Goal: Information Seeking & Learning: Learn about a topic

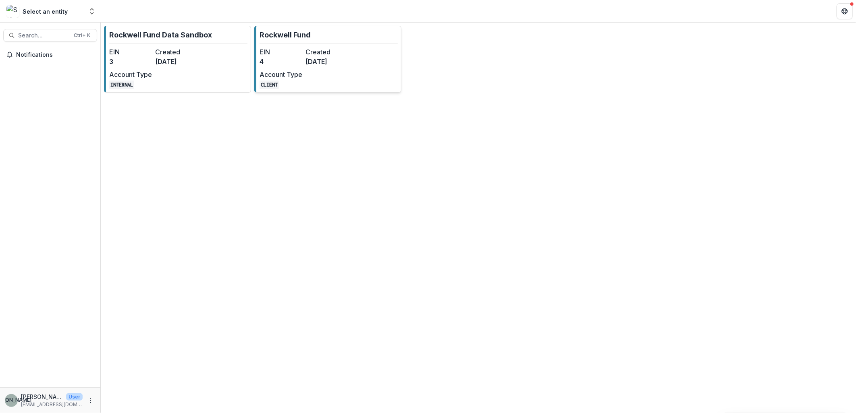
click at [329, 75] on div "EIN 4 Created [DATE] Account Type CLIENT" at bounding box center [303, 68] width 89 height 42
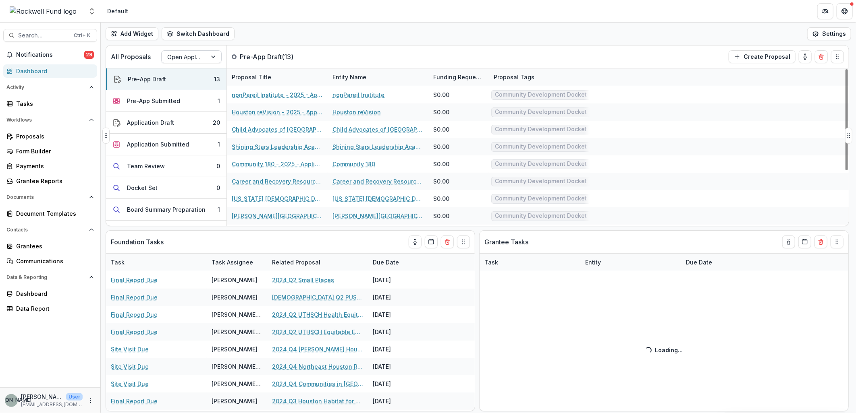
click at [207, 57] on div at bounding box center [214, 57] width 15 height 12
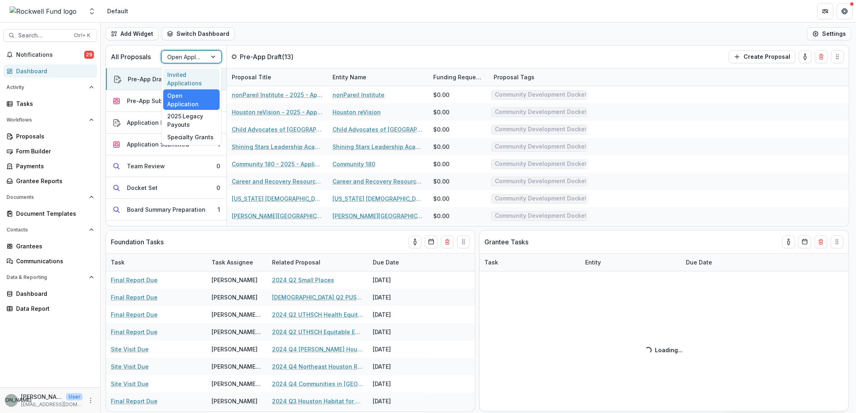
click at [199, 81] on div "Invited Applications" at bounding box center [191, 78] width 56 height 21
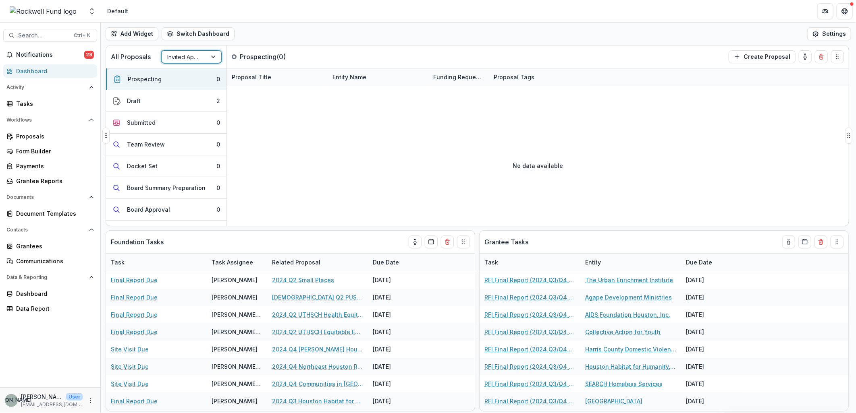
click at [214, 57] on div at bounding box center [214, 57] width 15 height 12
click at [208, 93] on div "Open Application" at bounding box center [191, 99] width 56 height 21
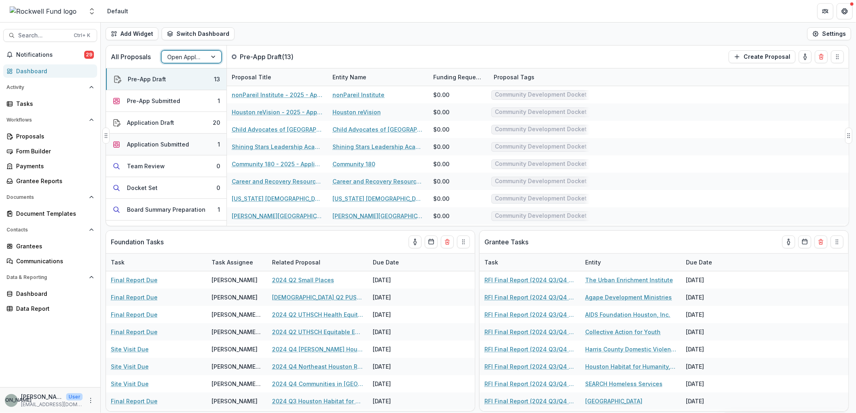
click at [189, 143] on button "Application Submitted 1" at bounding box center [166, 145] width 120 height 22
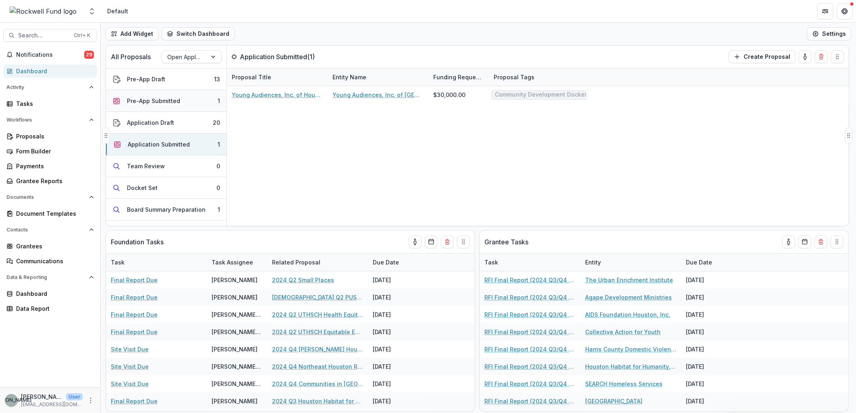
click at [188, 100] on button "Pre-App Submitted 1" at bounding box center [166, 101] width 120 height 22
click at [182, 123] on button "Application Draft 20" at bounding box center [166, 123] width 120 height 22
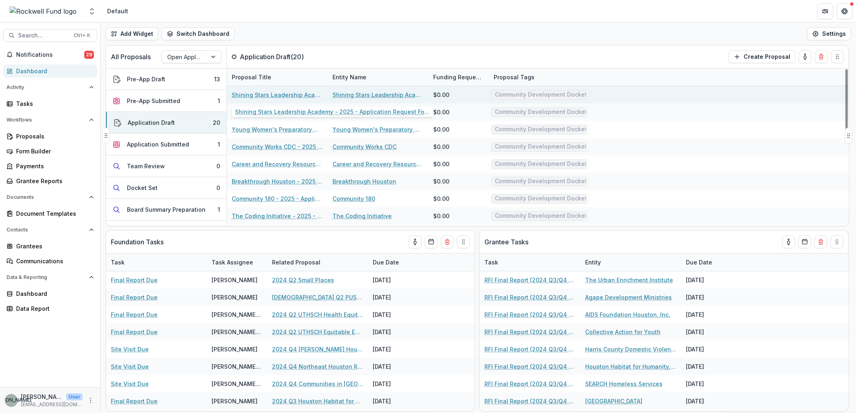
click at [289, 94] on link "Shining Stars Leadership Academy - 2025 - Application Request Form - Education" at bounding box center [277, 95] width 91 height 8
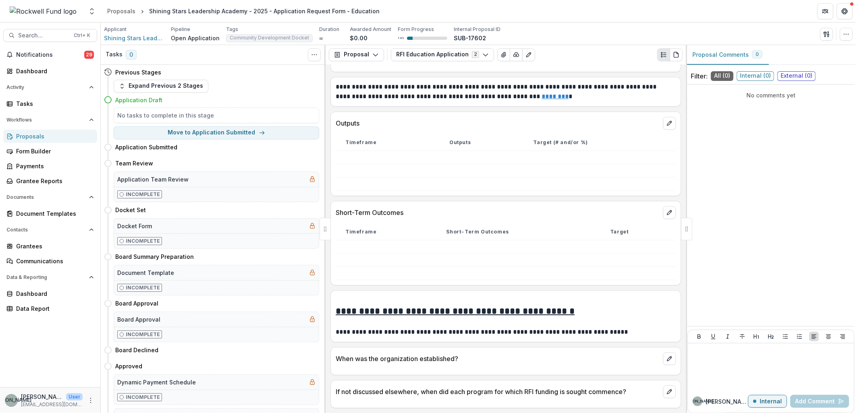
scroll to position [1656, 0]
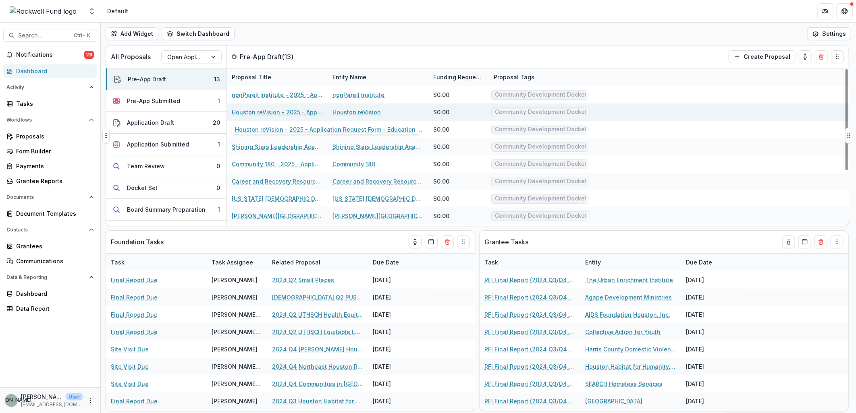
click at [275, 110] on link "Houston reVision - 2025 - Application Request Form - Education" at bounding box center [277, 112] width 91 height 8
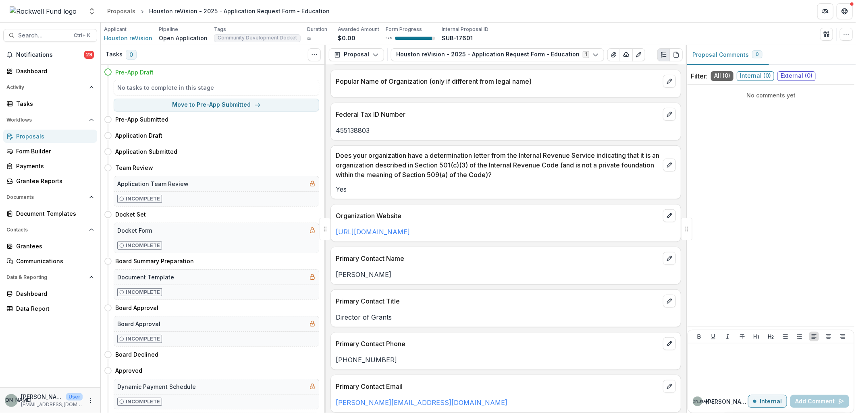
scroll to position [358, 0]
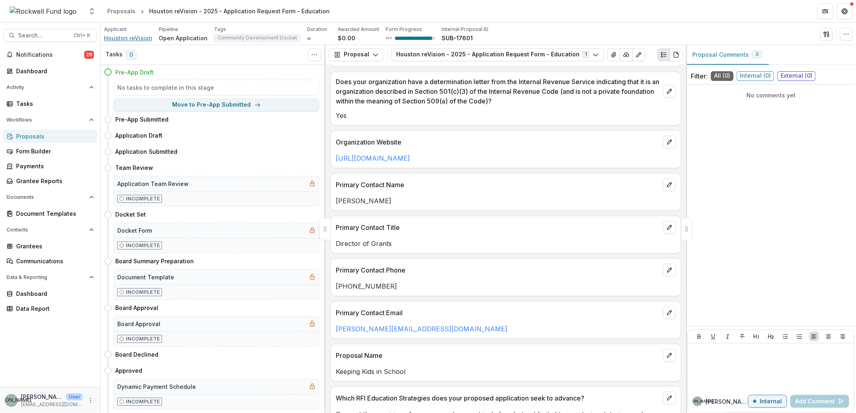
click at [121, 36] on span "Houston reVision" at bounding box center [128, 38] width 48 height 8
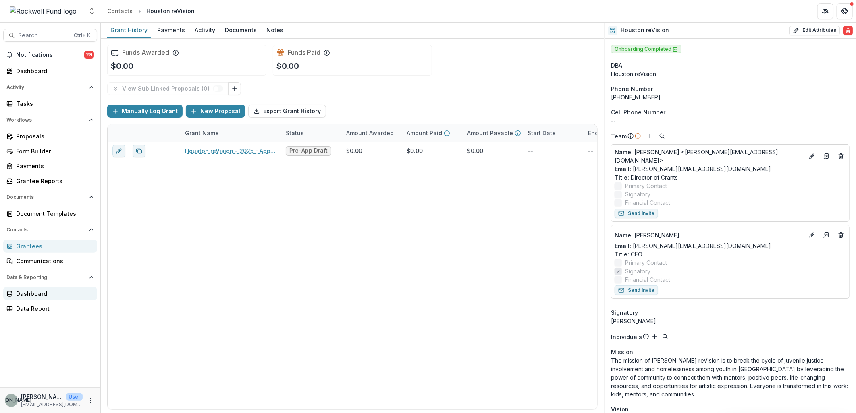
click at [30, 288] on link "Dashboard" at bounding box center [50, 293] width 94 height 13
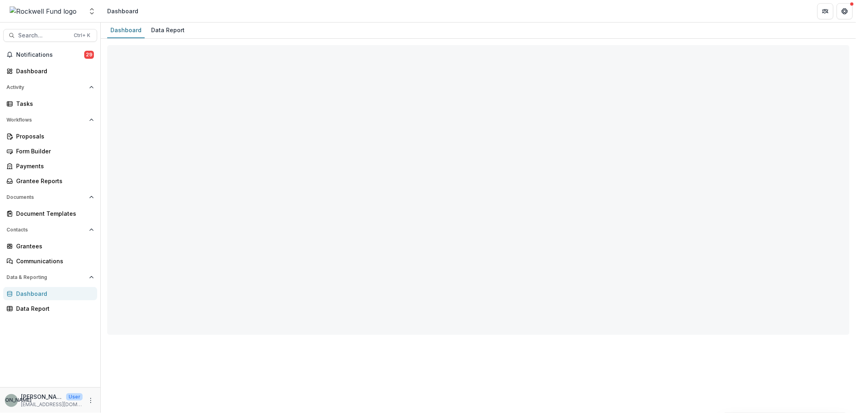
click at [125, 31] on div "Dashboard" at bounding box center [125, 30] width 37 height 12
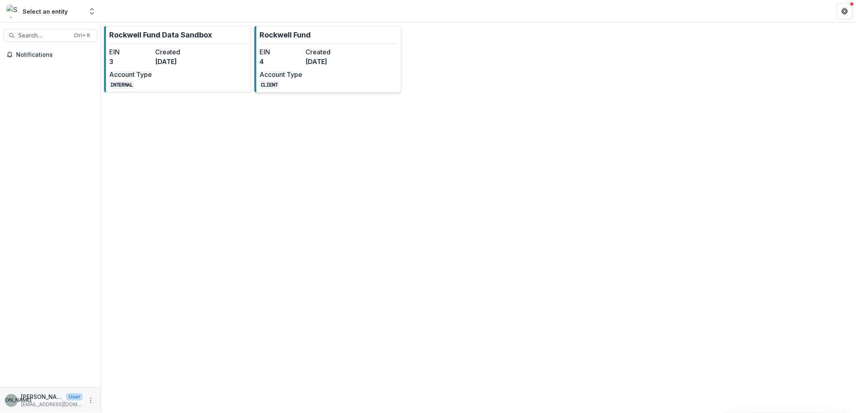
click at [297, 67] on div "EIN 4 Created 4 months ago Account Type CLIENT" at bounding box center [303, 68] width 89 height 42
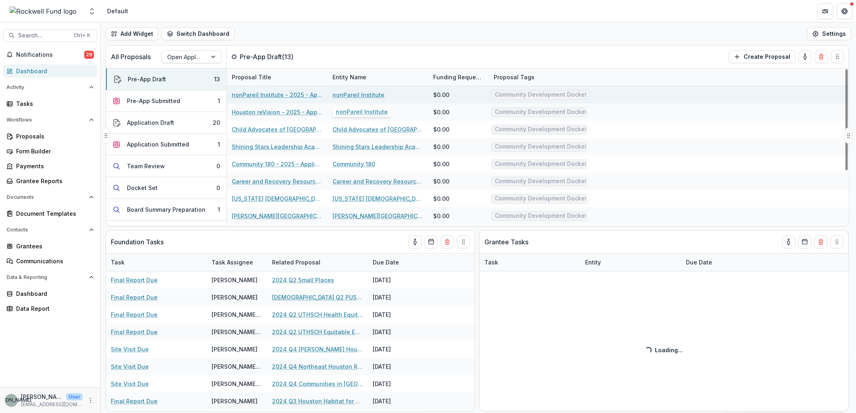
click at [368, 93] on link "nonPareil Institute" at bounding box center [358, 95] width 52 height 8
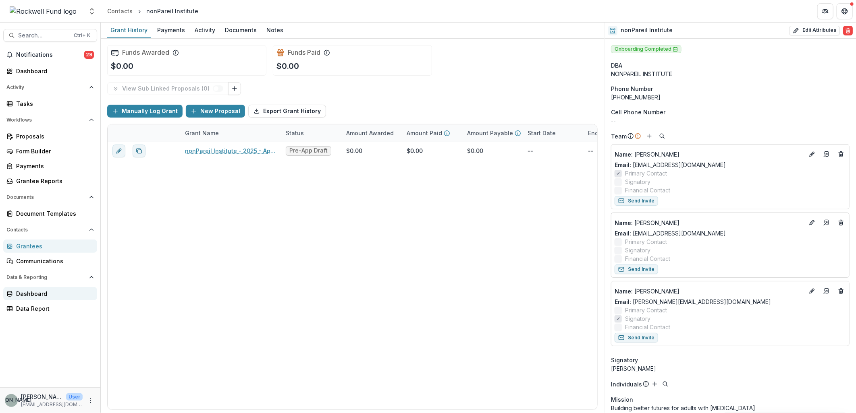
click at [30, 292] on div "Dashboard" at bounding box center [53, 294] width 75 height 8
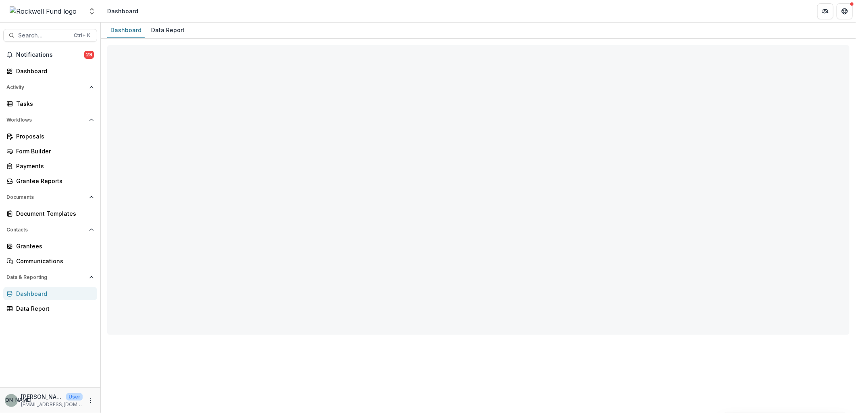
click at [42, 53] on span "Notifications" at bounding box center [50, 55] width 68 height 7
click at [42, 52] on span "Notifications" at bounding box center [50, 55] width 68 height 7
click at [41, 69] on div "Dashboard" at bounding box center [53, 71] width 75 height 8
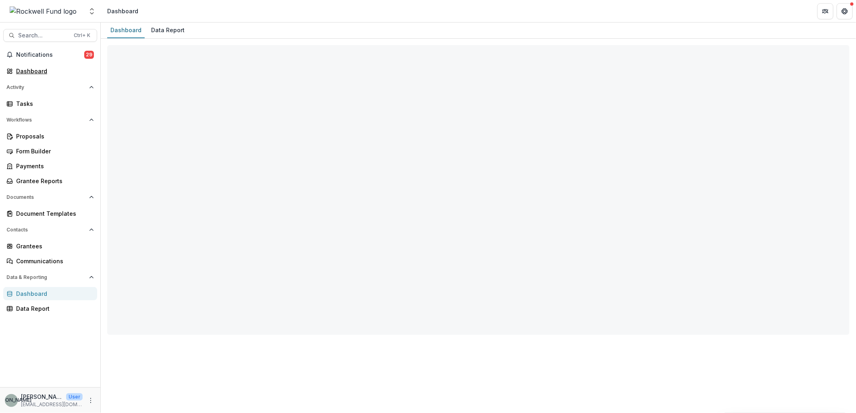
click at [33, 70] on div "Dashboard" at bounding box center [53, 71] width 75 height 8
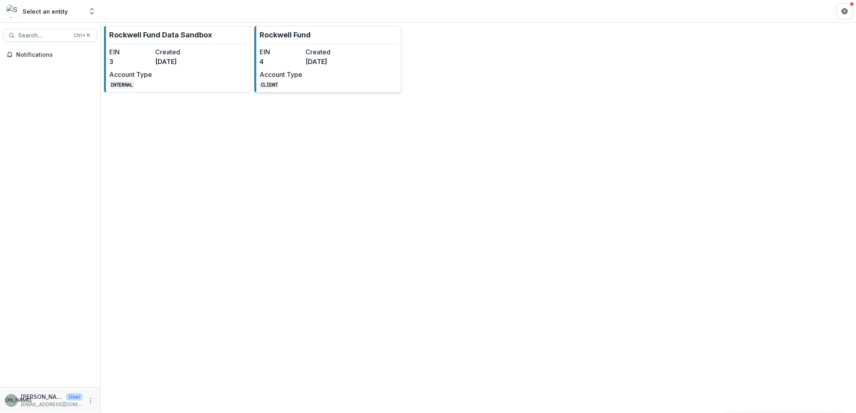
click at [361, 64] on link "Rockwell Fund EIN 4 Created [DATE] Account Type CLIENT" at bounding box center [327, 59] width 147 height 67
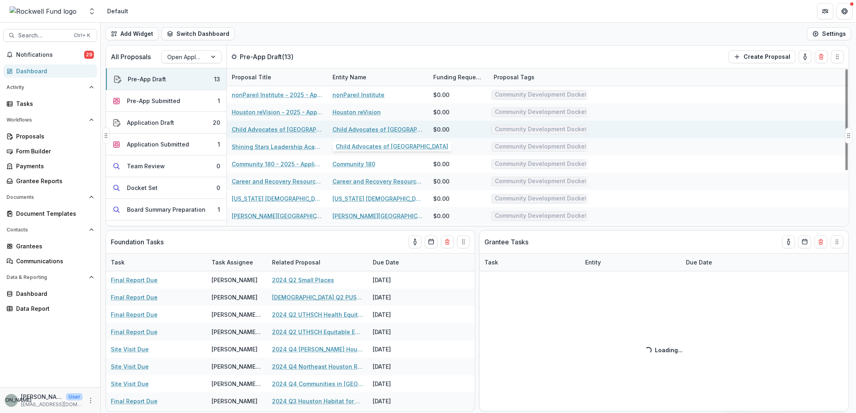
click at [357, 131] on link "Child Advocates of [GEOGRAPHIC_DATA]" at bounding box center [377, 129] width 91 height 8
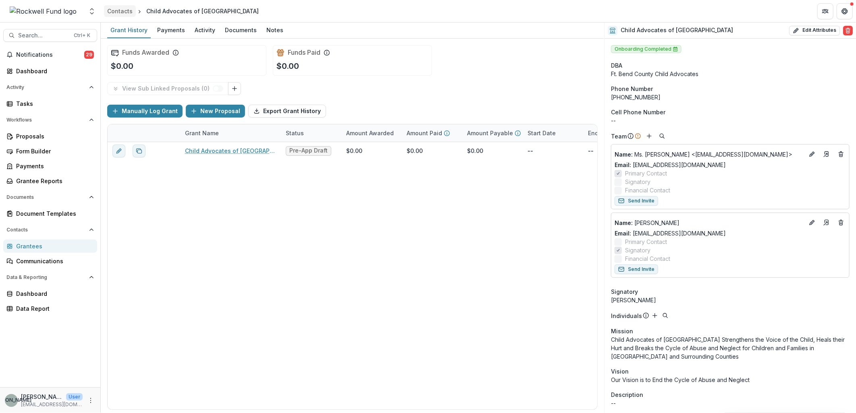
click at [115, 8] on div "Contacts" at bounding box center [119, 11] width 25 height 8
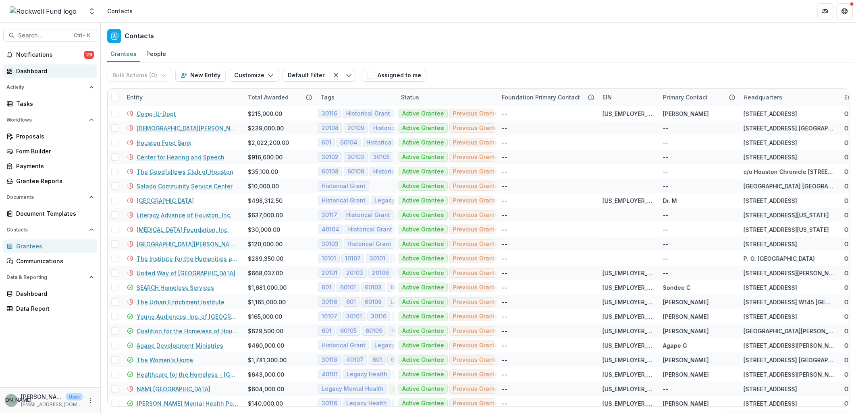
click at [29, 65] on link "Dashboard" at bounding box center [50, 70] width 94 height 13
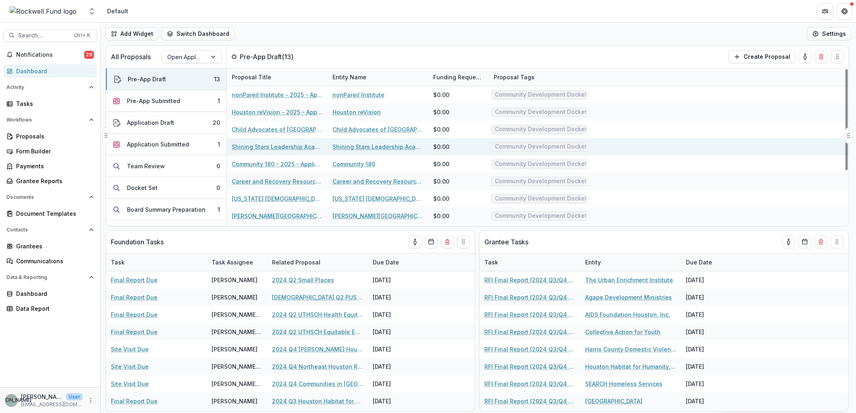
click at [357, 148] on link "Shining Stars Leadership Academy" at bounding box center [377, 147] width 91 height 8
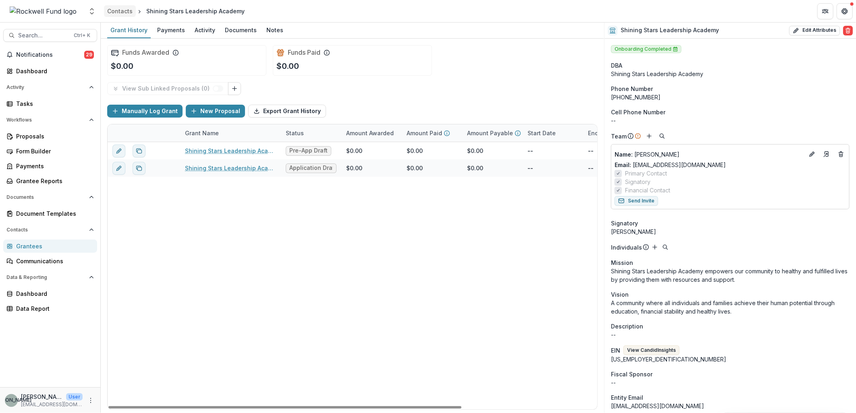
click at [124, 11] on div "Contacts" at bounding box center [119, 11] width 25 height 8
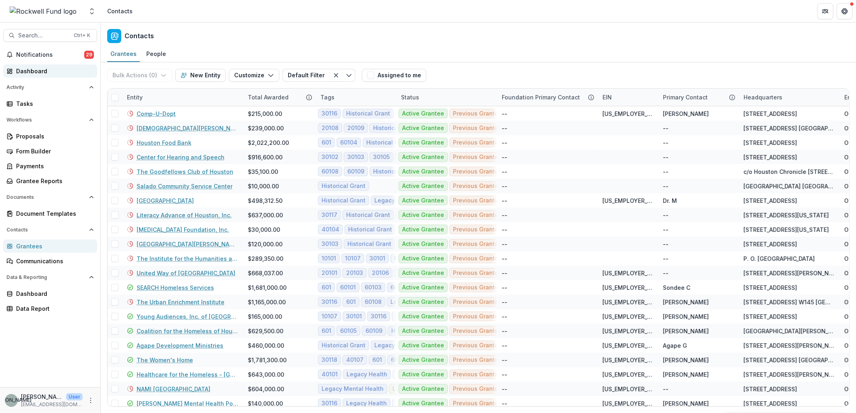
click at [31, 68] on div "Dashboard" at bounding box center [53, 71] width 75 height 8
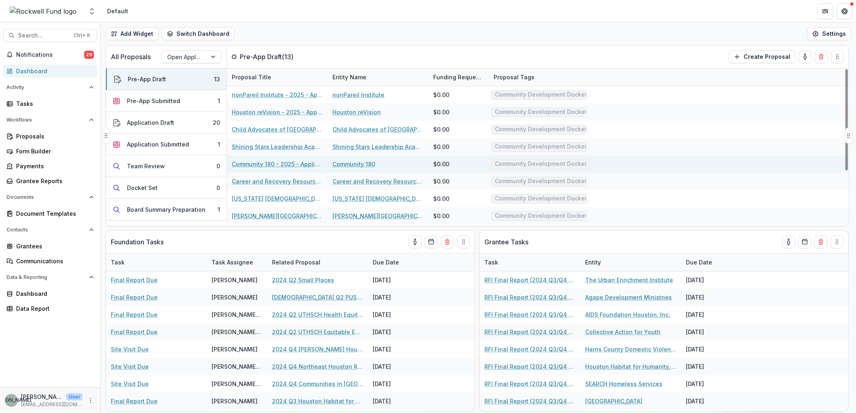
click at [269, 163] on link "Community 180 - 2025 - Application Request Form - Education" at bounding box center [277, 164] width 91 height 8
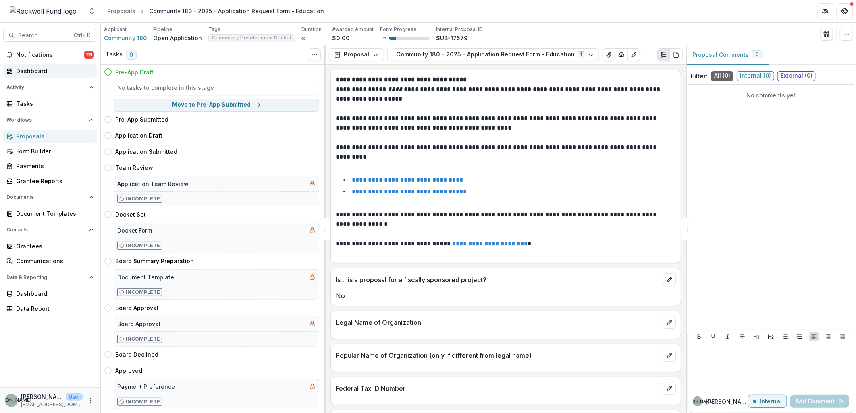
click at [38, 67] on div "Dashboard" at bounding box center [53, 71] width 75 height 8
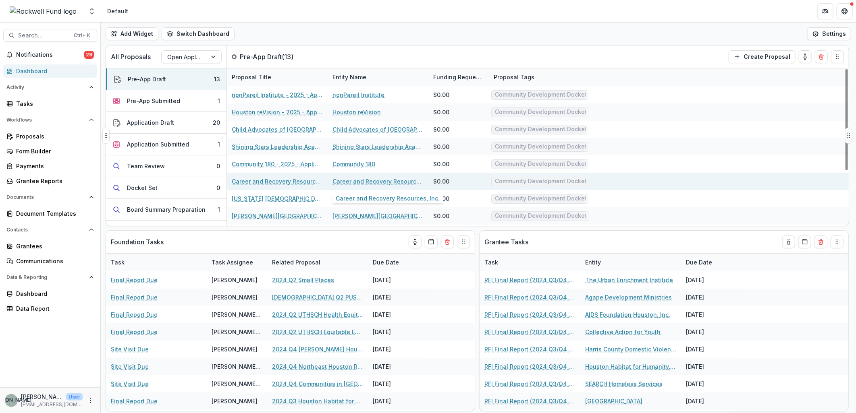
click at [373, 182] on link "Career and Recovery Resources, Inc." at bounding box center [377, 181] width 91 height 8
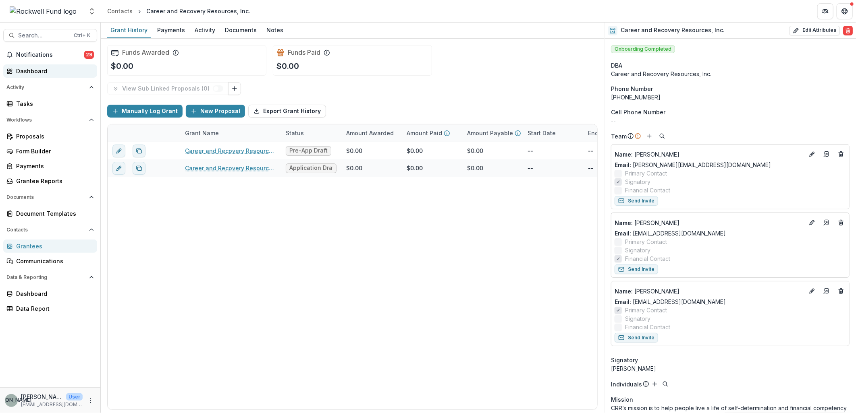
click at [46, 69] on div "Dashboard" at bounding box center [53, 71] width 75 height 8
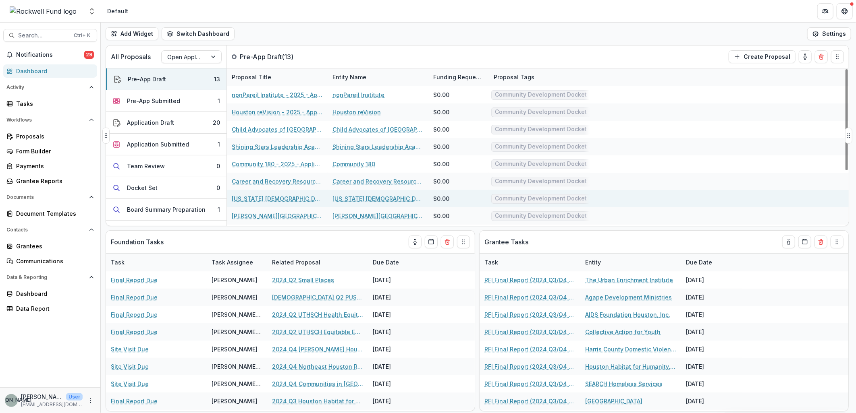
click at [378, 195] on link "[US_STATE] [DEMOGRAPHIC_DATA] Children's Home" at bounding box center [377, 199] width 91 height 8
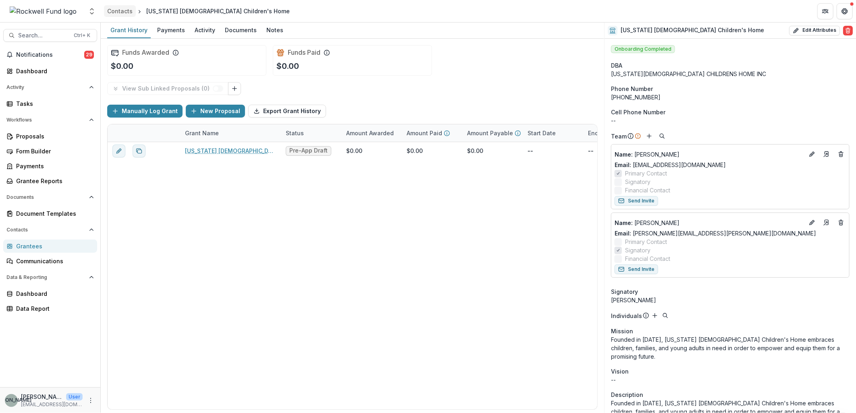
click at [118, 9] on div "Contacts" at bounding box center [119, 11] width 25 height 8
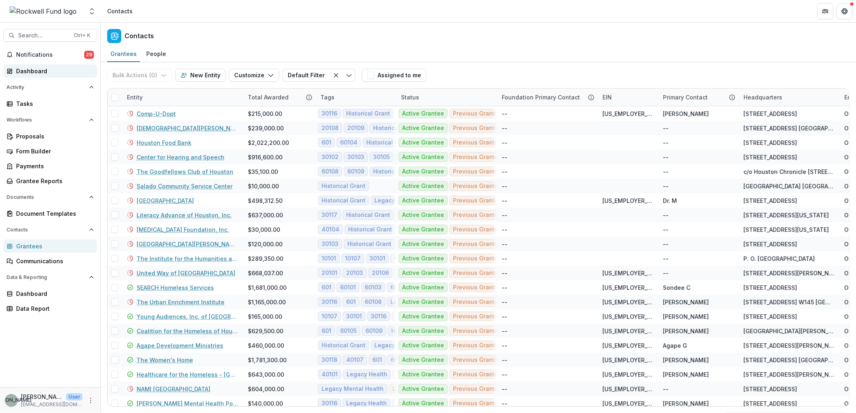
click at [39, 69] on div "Dashboard" at bounding box center [53, 71] width 75 height 8
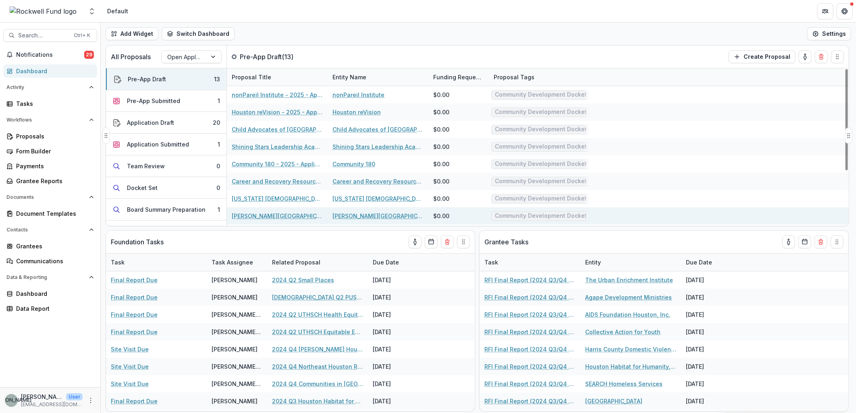
click at [376, 214] on link "[PERSON_NAME][GEOGRAPHIC_DATA]" at bounding box center [377, 216] width 91 height 8
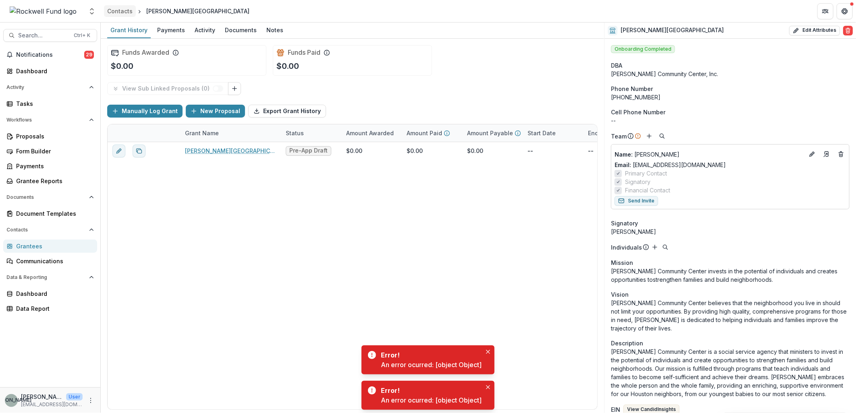
click at [114, 9] on div "Contacts" at bounding box center [119, 11] width 25 height 8
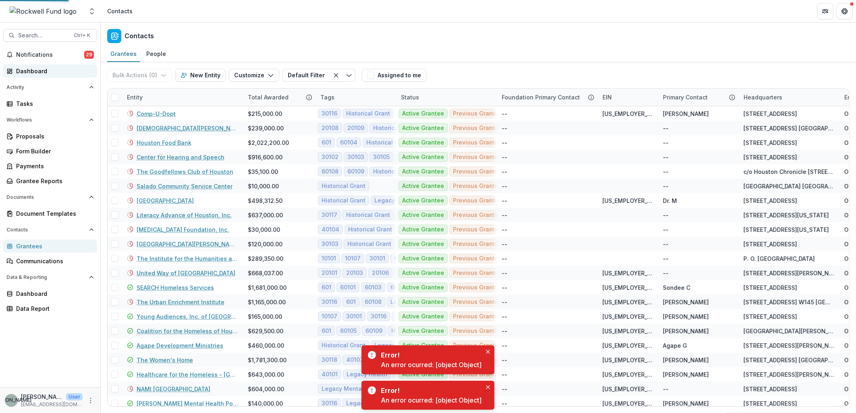
click at [29, 70] on div "Dashboard" at bounding box center [53, 71] width 75 height 8
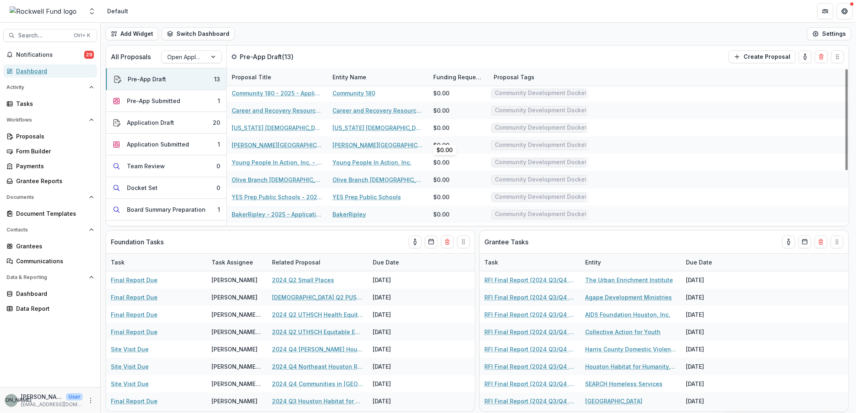
scroll to position [85, 0]
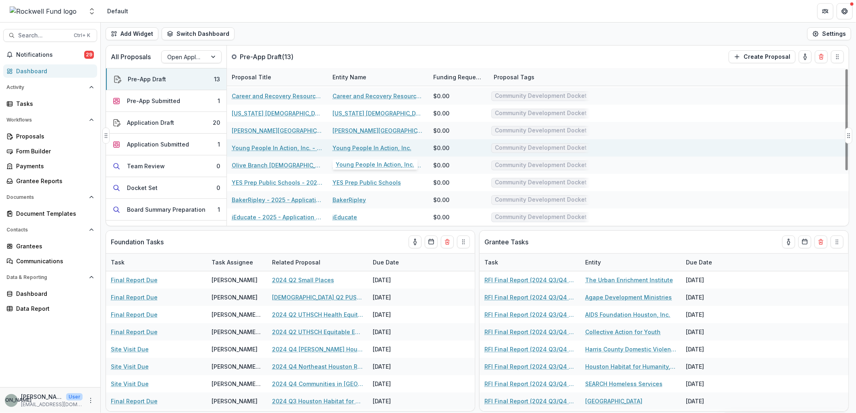
click at [380, 146] on link "Young People In Action, Inc." at bounding box center [371, 148] width 79 height 8
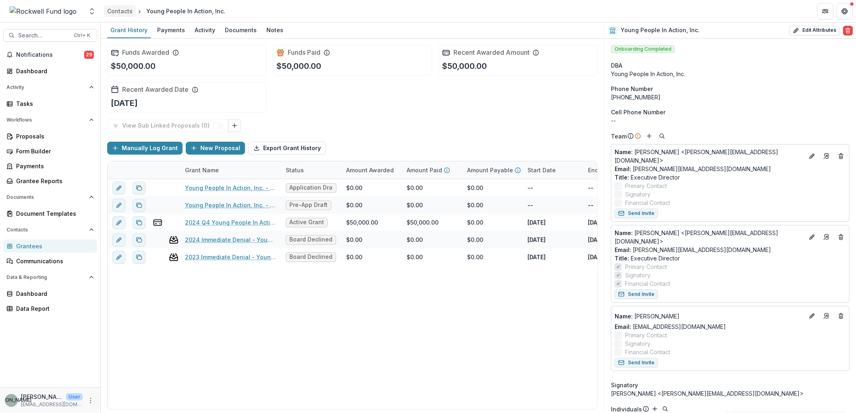
click at [118, 10] on div "Contacts" at bounding box center [119, 11] width 25 height 8
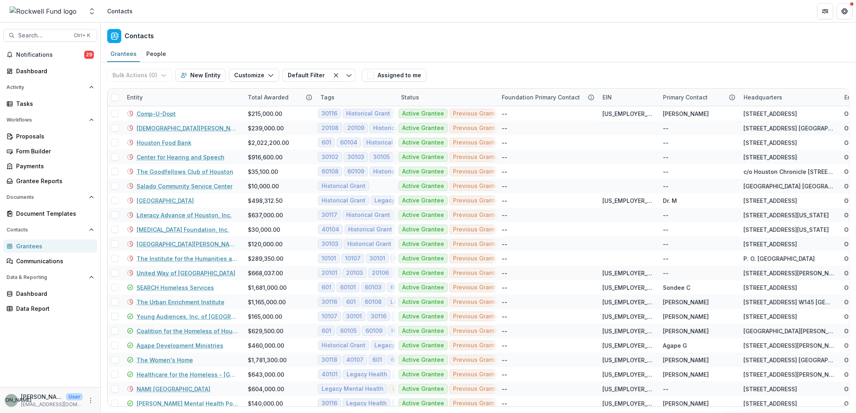
click at [32, 64] on div "Notifications 29 Dashboard Activity Tasks Workflows Proposals Form Builder Paym…" at bounding box center [50, 217] width 100 height 339
click at [34, 70] on div "Dashboard" at bounding box center [53, 71] width 75 height 8
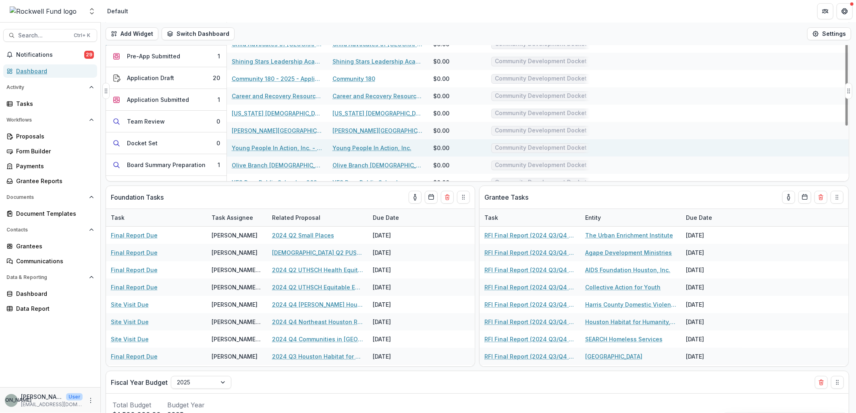
scroll to position [85, 0]
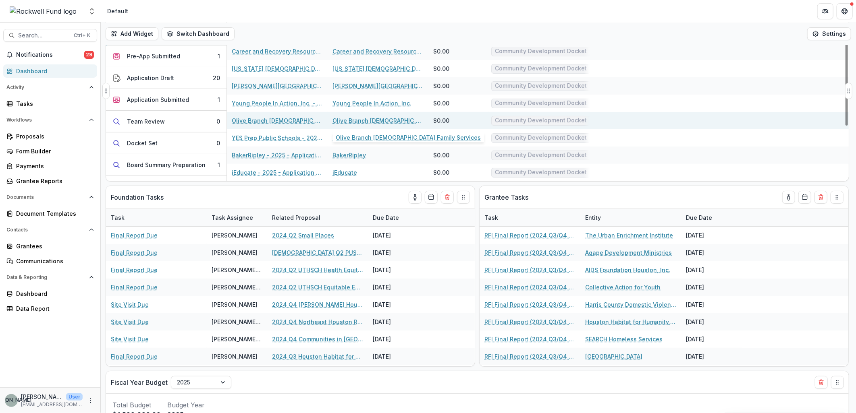
click at [352, 121] on link "Olive Branch [DEMOGRAPHIC_DATA] Family Services" at bounding box center [377, 120] width 91 height 8
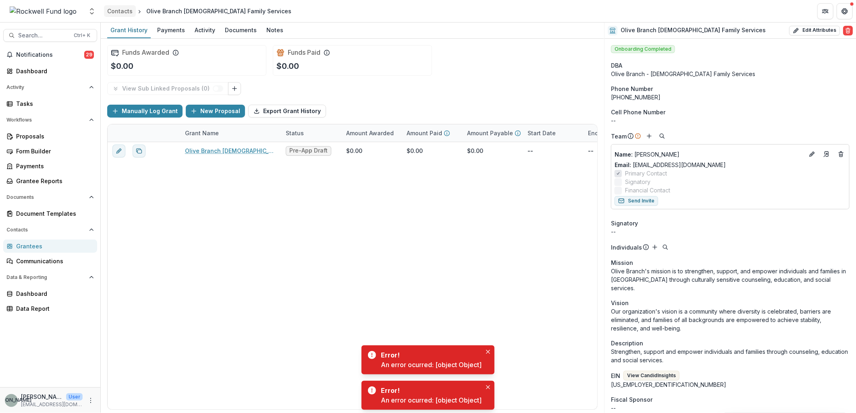
click at [116, 9] on div "Contacts" at bounding box center [119, 11] width 25 height 8
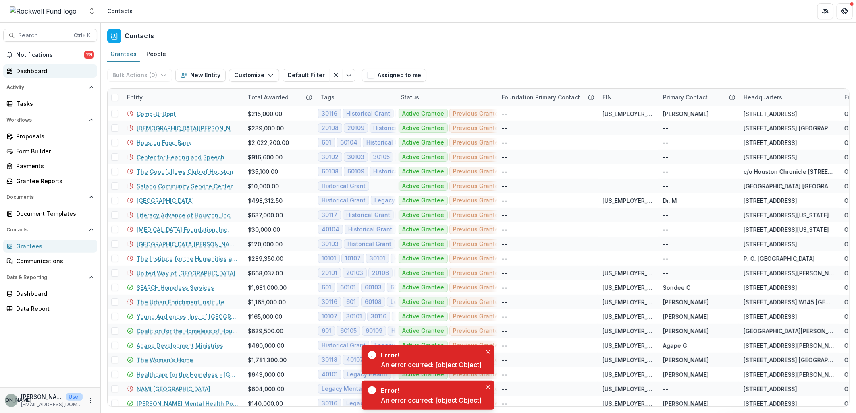
click at [42, 71] on div "Dashboard" at bounding box center [53, 71] width 75 height 8
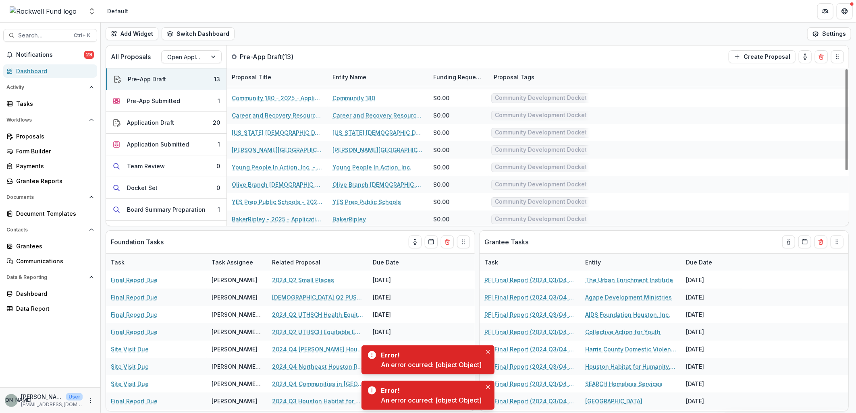
scroll to position [85, 0]
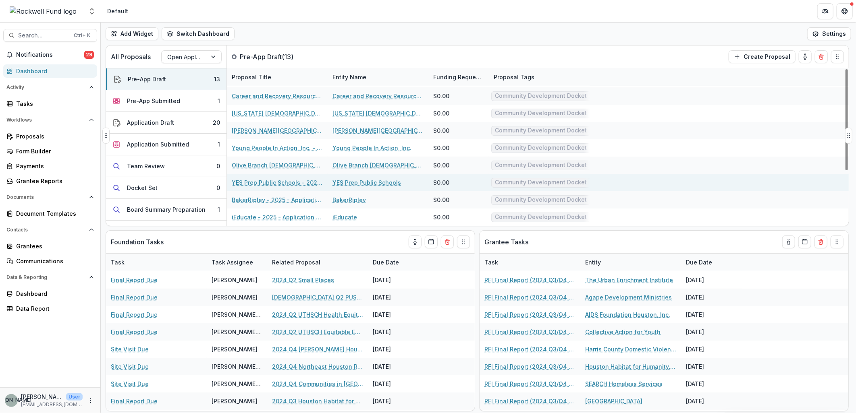
click at [349, 181] on link "YES Prep Public Schools" at bounding box center [366, 182] width 68 height 8
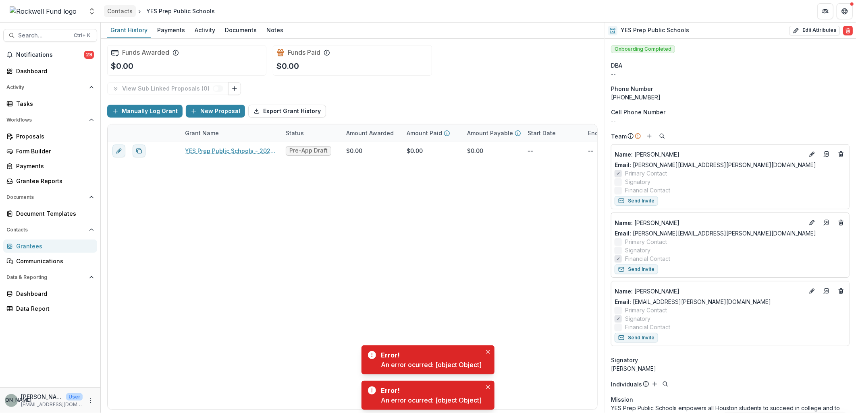
click at [118, 11] on div "Contacts" at bounding box center [119, 11] width 25 height 8
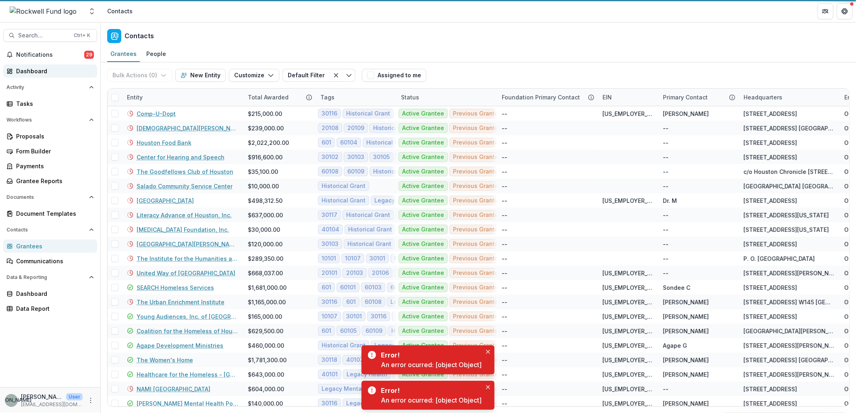
click at [38, 67] on div "Dashboard" at bounding box center [53, 71] width 75 height 8
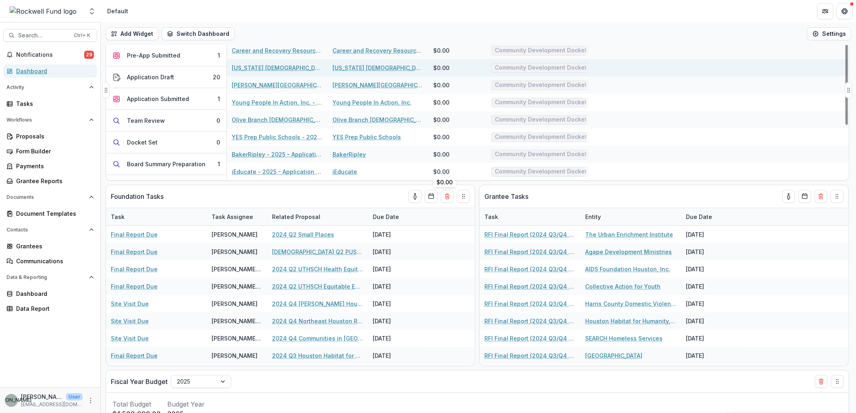
scroll to position [89, 0]
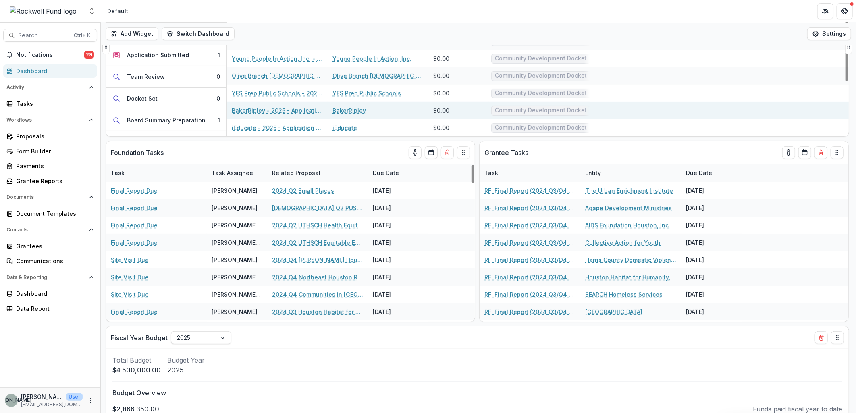
click at [349, 108] on link "BakerRipley" at bounding box center [348, 110] width 33 height 8
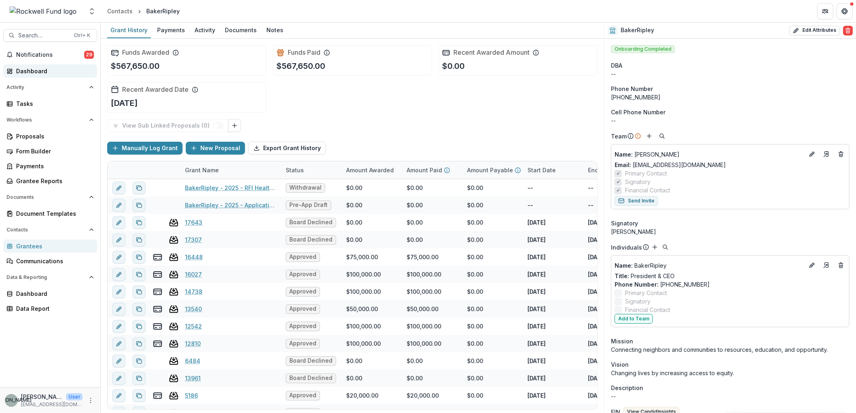
click at [37, 67] on div "Dashboard" at bounding box center [53, 71] width 75 height 8
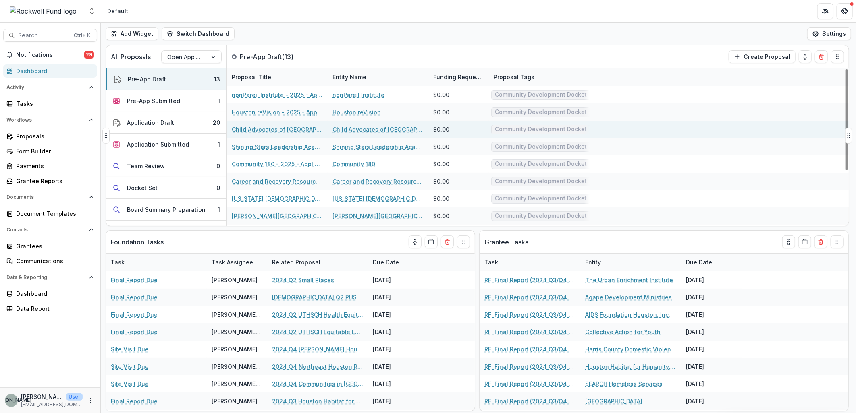
scroll to position [85, 0]
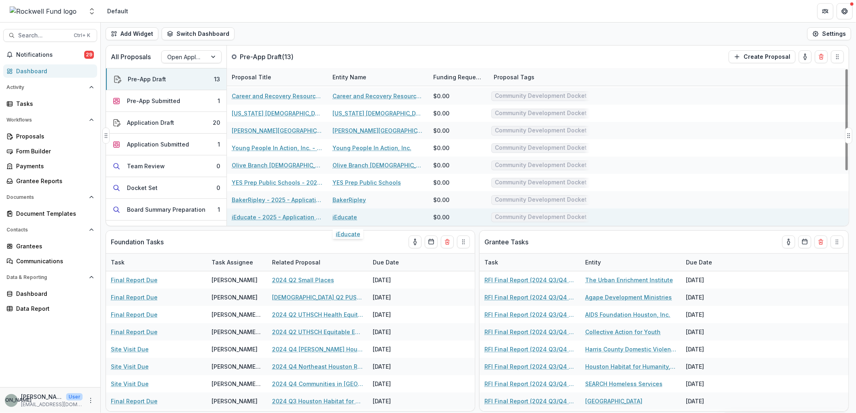
click at [344, 216] on link "iEducate" at bounding box center [344, 217] width 25 height 8
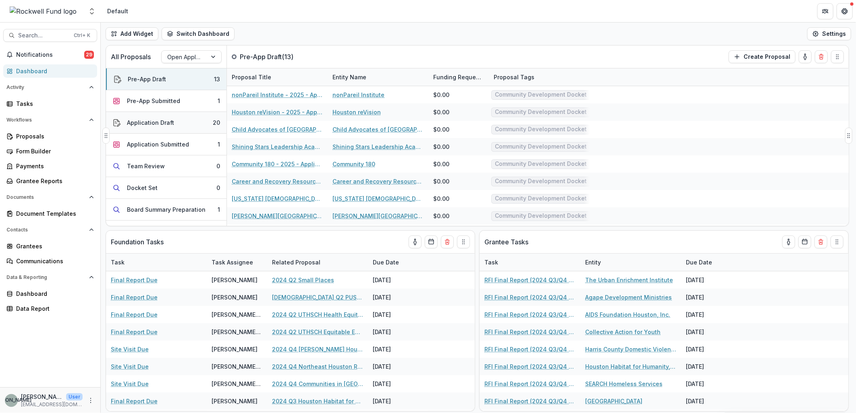
click at [158, 118] on div "Application Draft" at bounding box center [150, 122] width 47 height 8
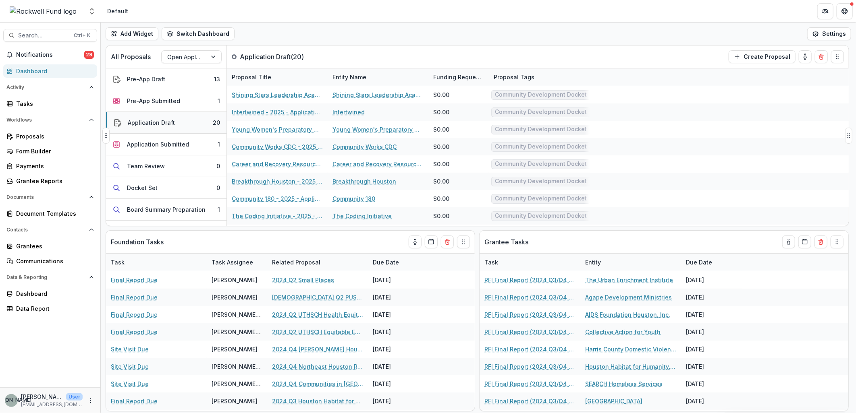
click at [166, 121] on div "Application Draft" at bounding box center [151, 122] width 47 height 8
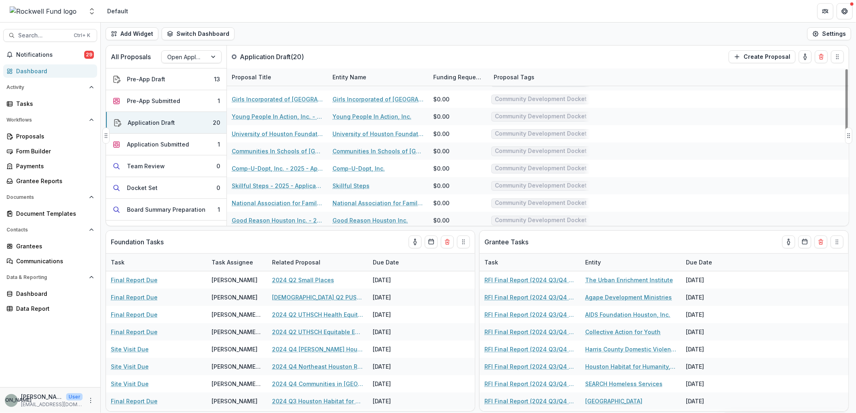
scroll to position [207, 0]
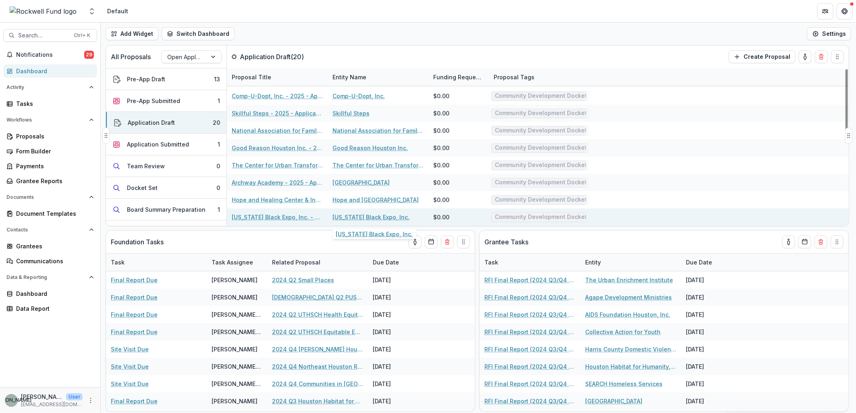
click at [372, 215] on link "[US_STATE] Black Expo, Inc." at bounding box center [370, 217] width 77 height 8
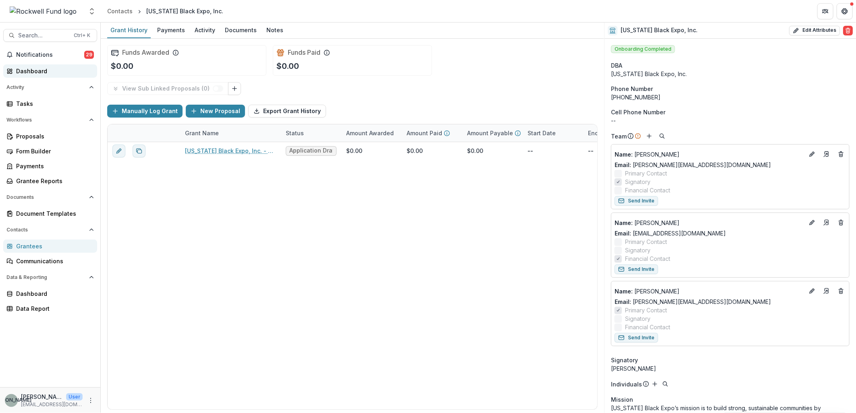
click at [28, 69] on div "Dashboard" at bounding box center [53, 71] width 75 height 8
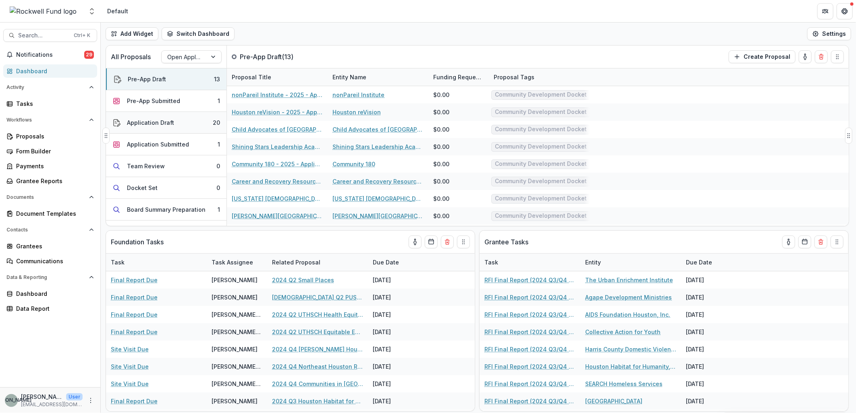
click at [175, 118] on button "Application Draft 20" at bounding box center [166, 123] width 120 height 22
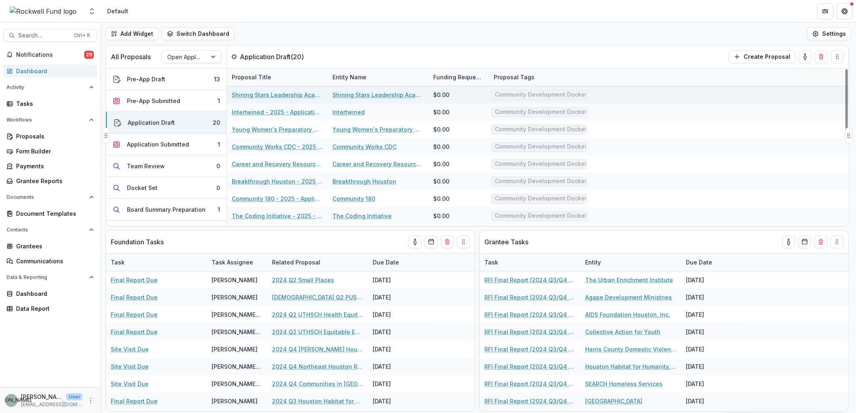
click at [352, 95] on link "Shining Stars Leadership Academy" at bounding box center [377, 95] width 91 height 8
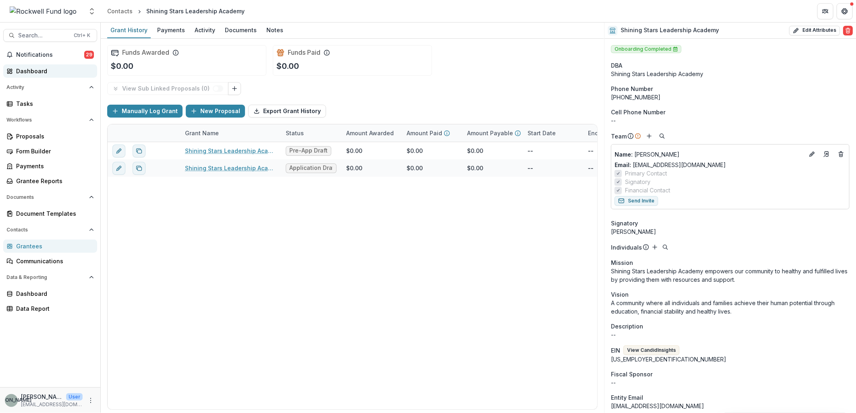
click at [33, 65] on link "Dashboard" at bounding box center [50, 70] width 94 height 13
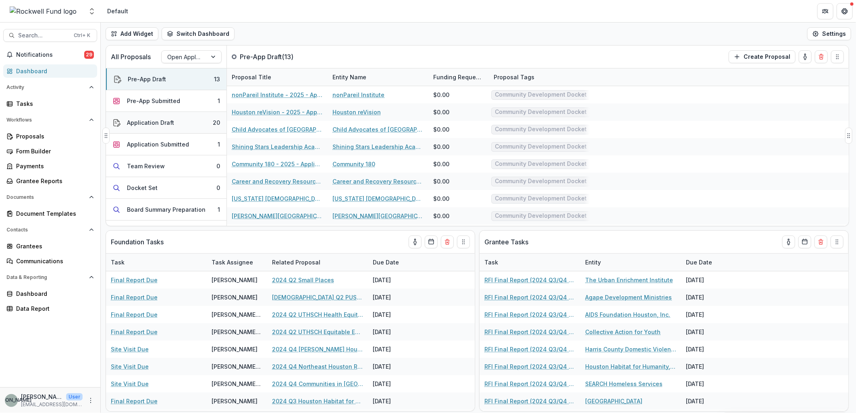
click at [172, 124] on button "Application Draft 20" at bounding box center [166, 123] width 120 height 22
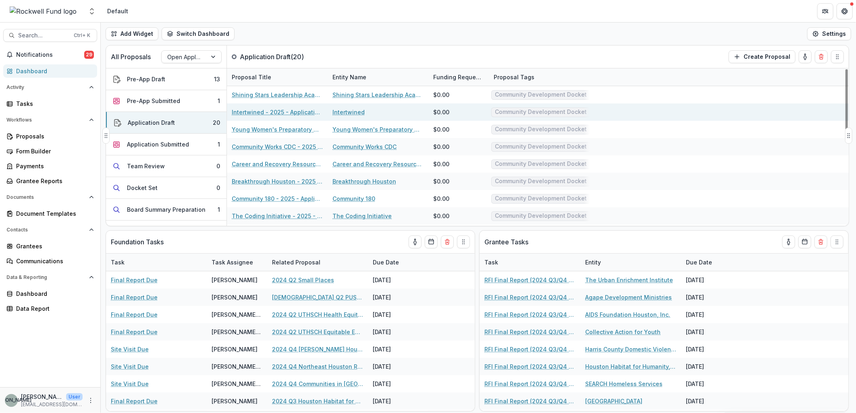
click at [261, 111] on link "Intertwined - 2025 - Application Request Form - Education" at bounding box center [277, 112] width 91 height 8
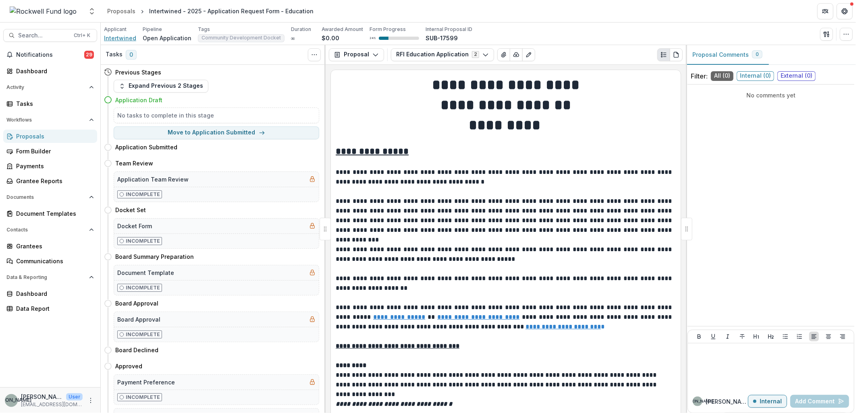
click at [113, 37] on span "Intertwined" at bounding box center [120, 38] width 32 height 8
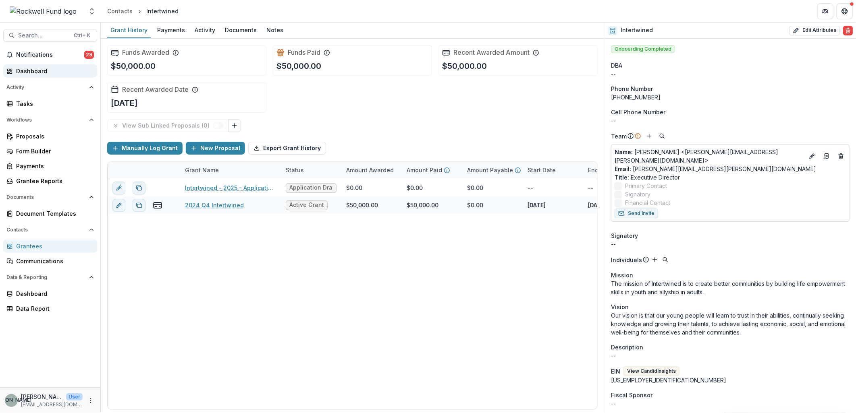
click at [33, 69] on div "Dashboard" at bounding box center [53, 71] width 75 height 8
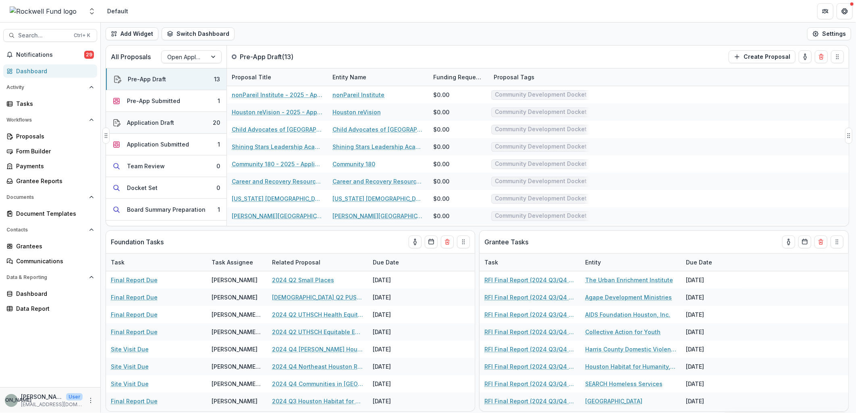
click at [142, 120] on div "Application Draft" at bounding box center [150, 122] width 47 height 8
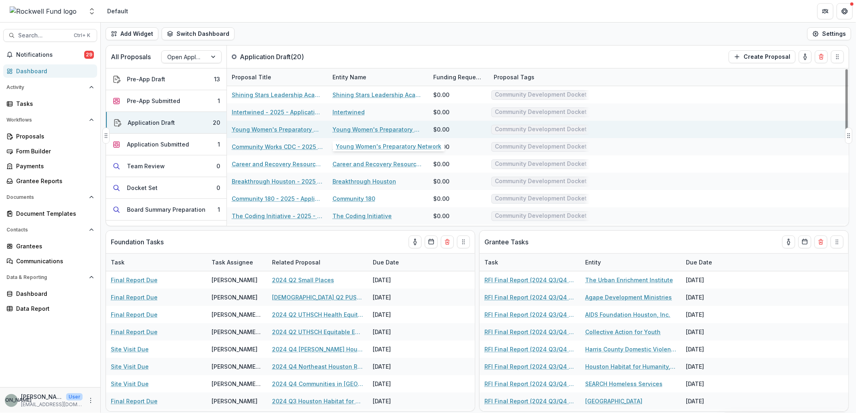
click at [359, 127] on link "Young Women's Preparatory Network" at bounding box center [377, 129] width 91 height 8
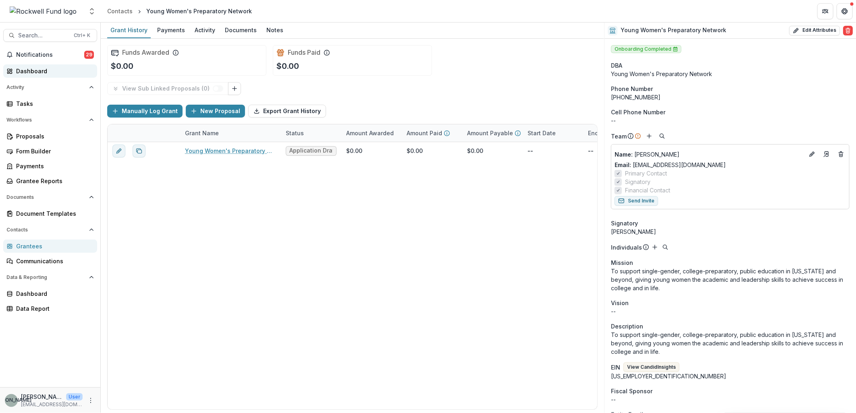
click at [33, 70] on div "Dashboard" at bounding box center [53, 71] width 75 height 8
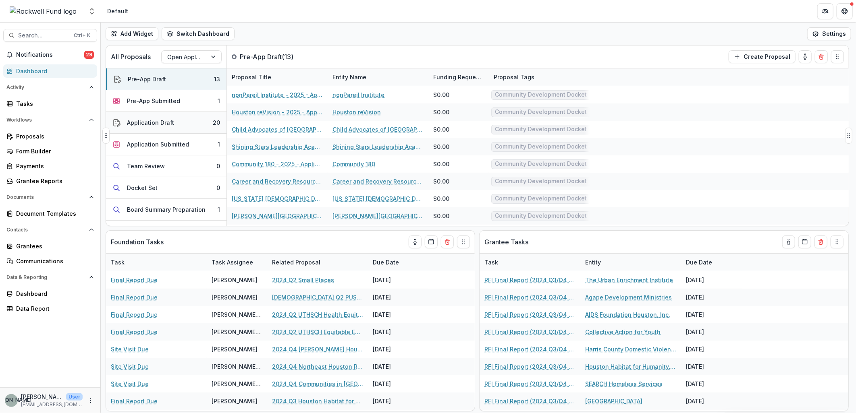
click at [185, 125] on button "Application Draft 20" at bounding box center [166, 123] width 120 height 22
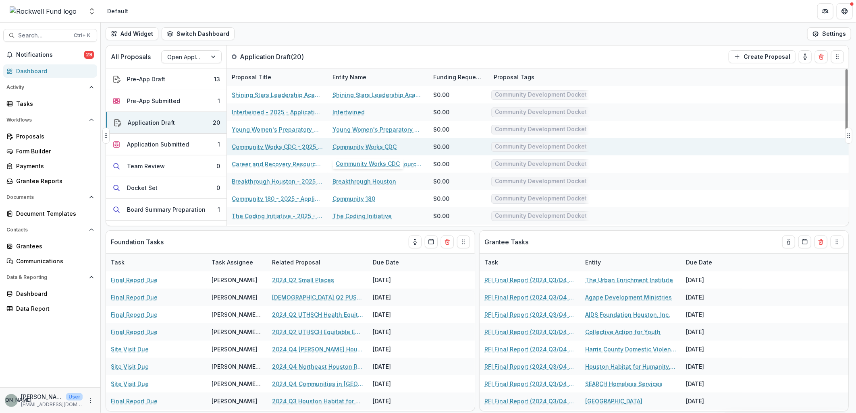
click at [352, 144] on link "Community Works CDC" at bounding box center [364, 147] width 64 height 8
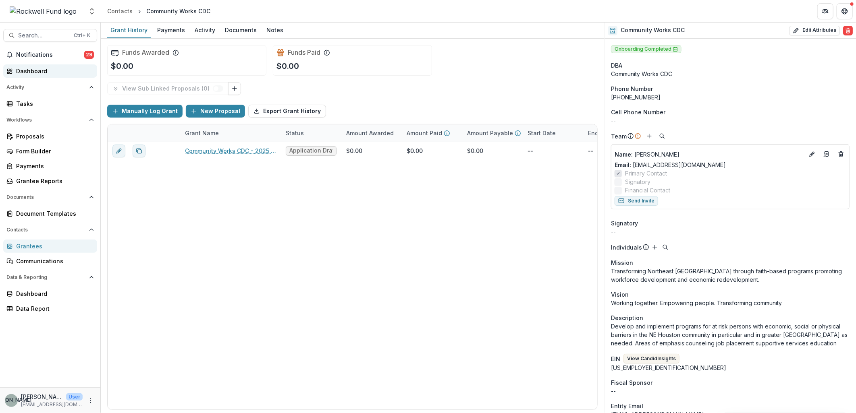
click at [31, 70] on div "Dashboard" at bounding box center [53, 71] width 75 height 8
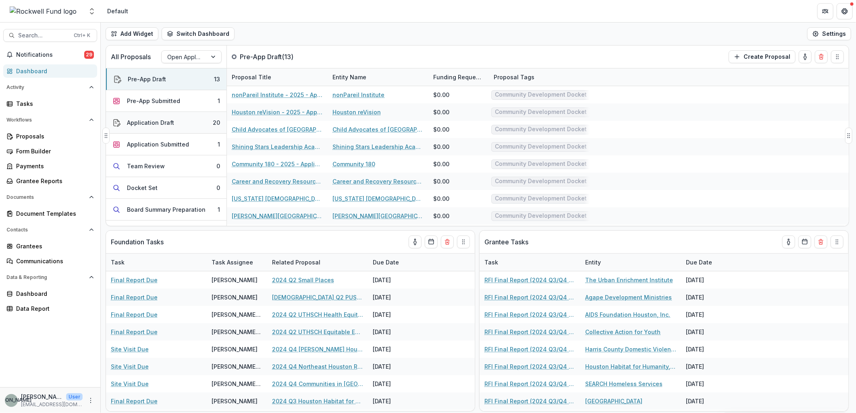
click at [178, 120] on button "Application Draft 20" at bounding box center [166, 123] width 120 height 22
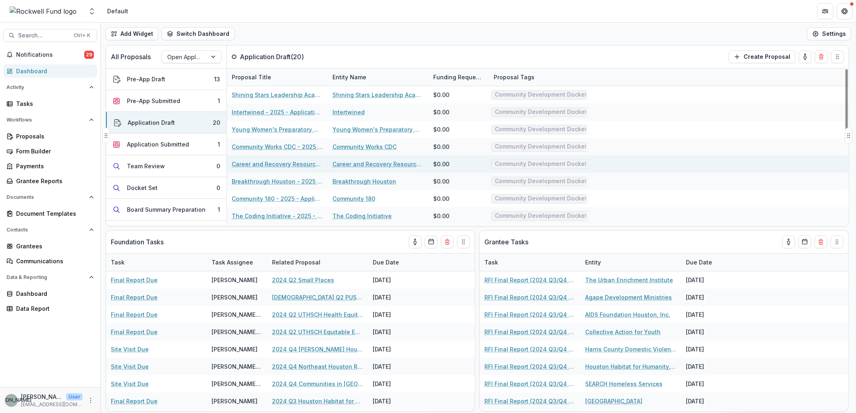
click at [360, 162] on link "Career and Recovery Resources, Inc." at bounding box center [377, 164] width 91 height 8
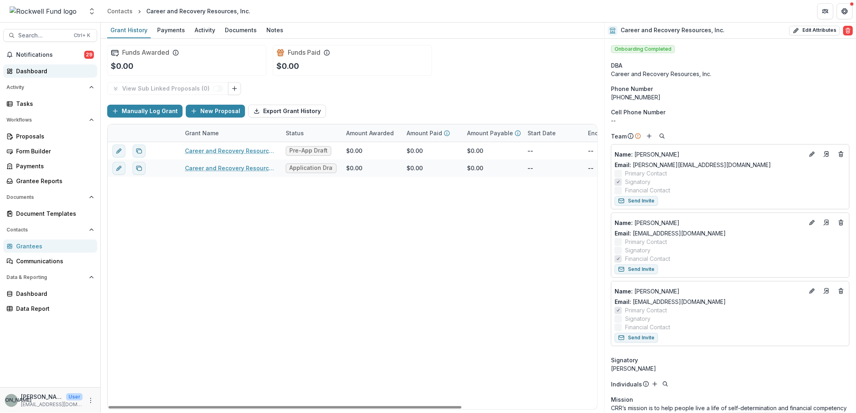
click at [24, 70] on div "Dashboard" at bounding box center [53, 71] width 75 height 8
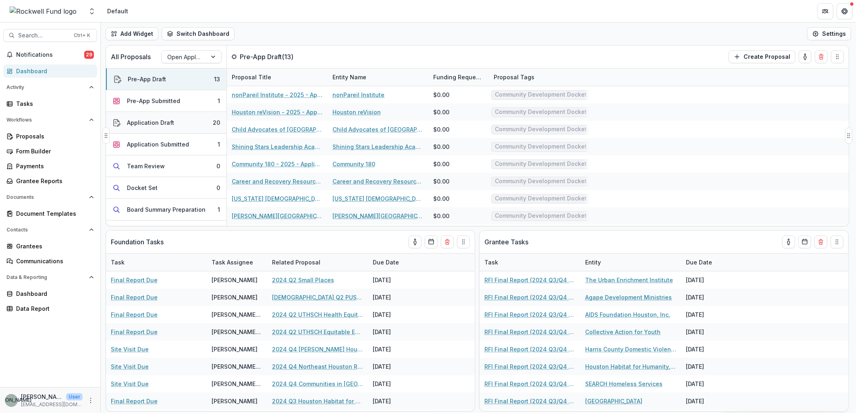
click at [172, 124] on button "Application Draft 20" at bounding box center [166, 123] width 120 height 22
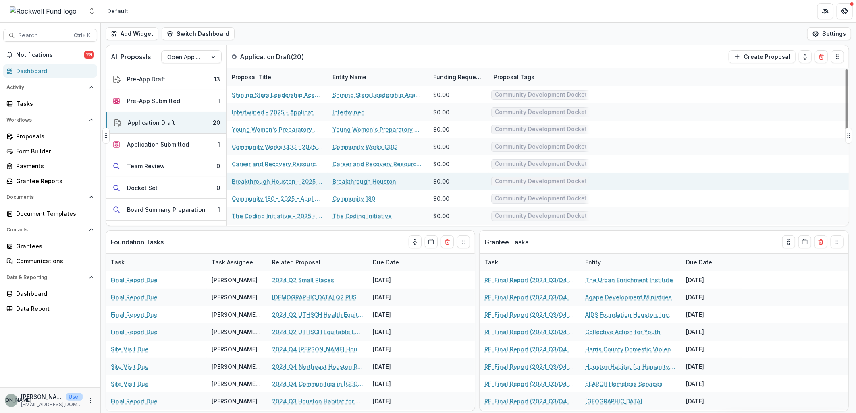
click at [372, 180] on link "Breakthrough Houston" at bounding box center [364, 181] width 64 height 8
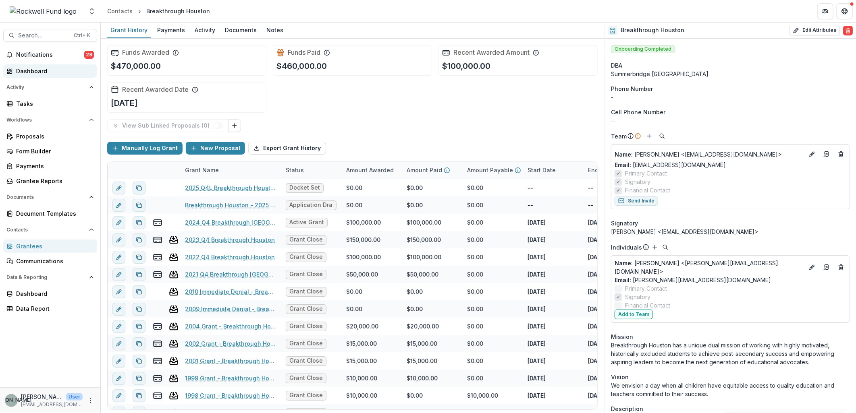
click at [30, 68] on div "Dashboard" at bounding box center [53, 71] width 75 height 8
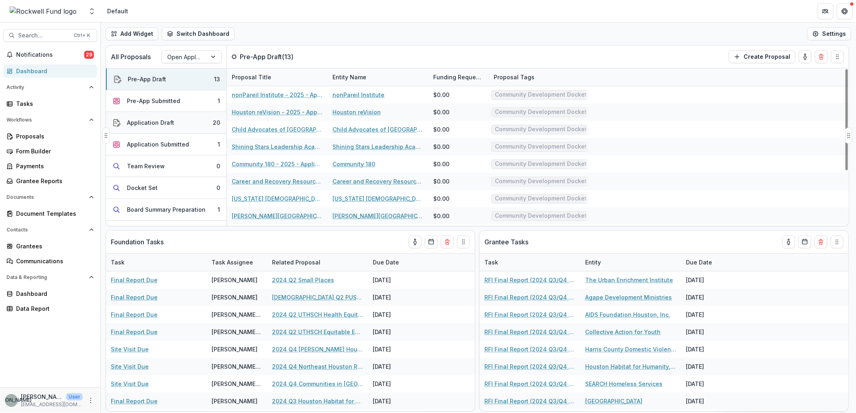
click at [198, 127] on button "Application Draft 20" at bounding box center [166, 123] width 120 height 22
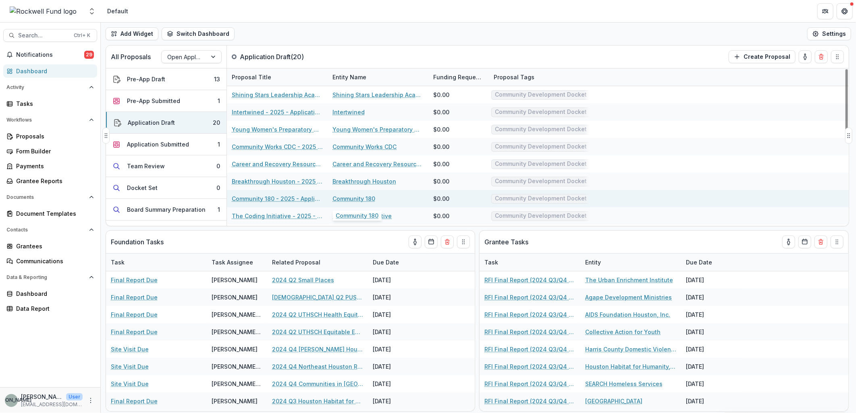
click at [363, 197] on link "Community 180" at bounding box center [353, 199] width 43 height 8
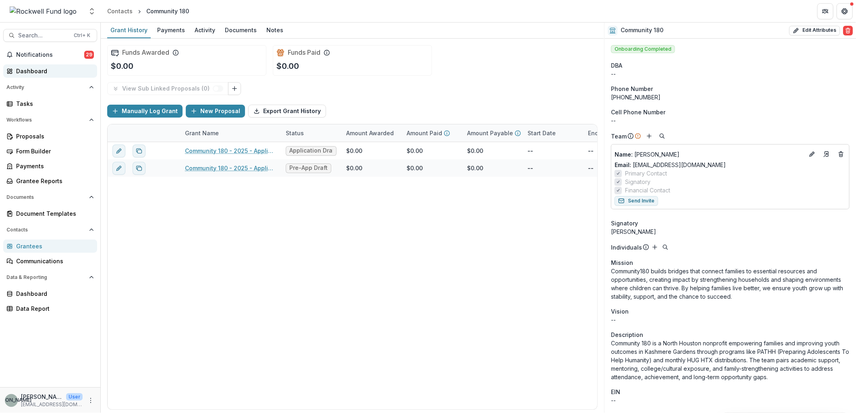
click at [29, 67] on div "Dashboard" at bounding box center [53, 71] width 75 height 8
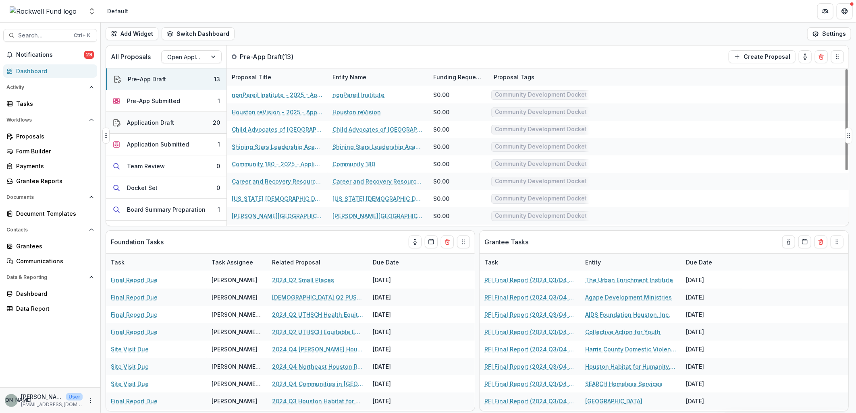
click at [183, 120] on button "Application Draft 20" at bounding box center [166, 123] width 120 height 22
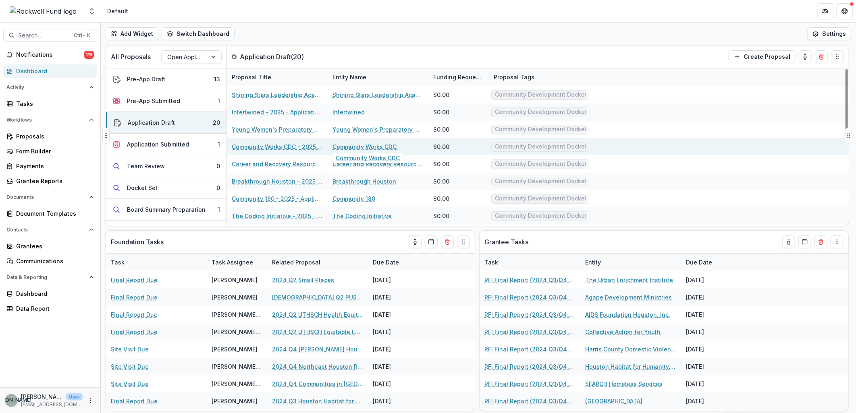
scroll to position [45, 0]
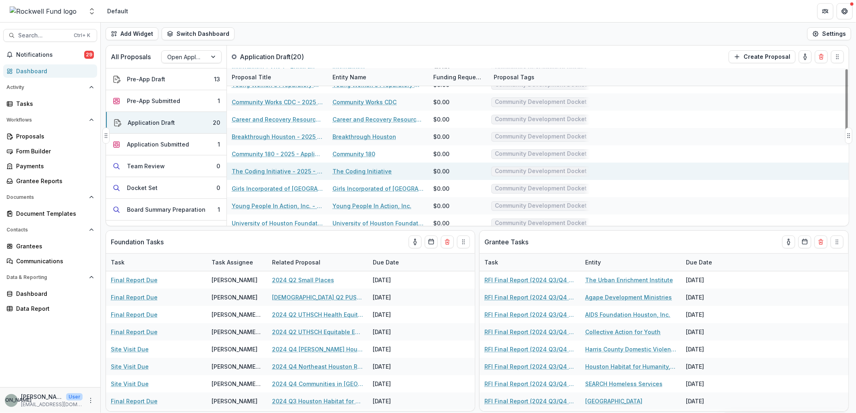
click at [378, 170] on link "The Coding Initiative" at bounding box center [361, 171] width 59 height 8
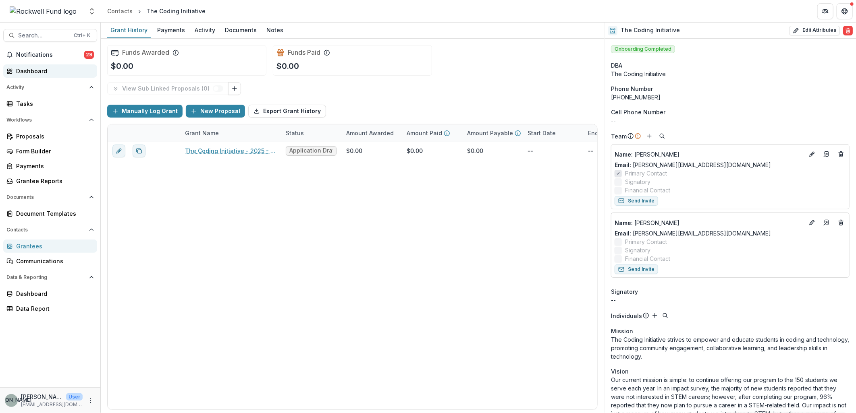
click at [37, 67] on div "Dashboard" at bounding box center [53, 71] width 75 height 8
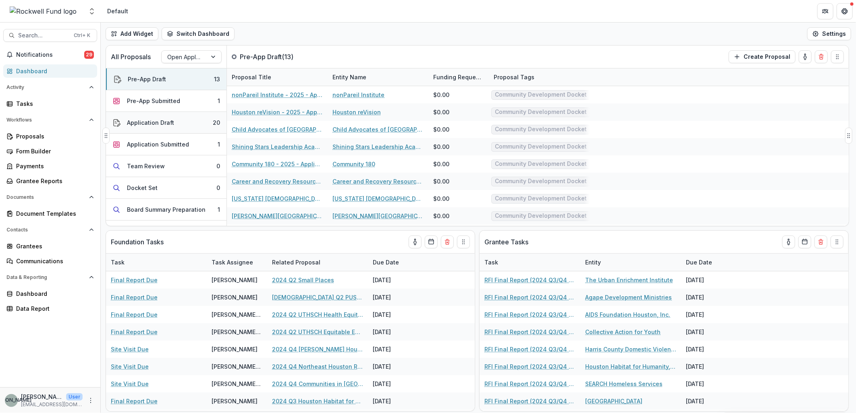
click at [192, 121] on button "Application Draft 20" at bounding box center [166, 123] width 120 height 22
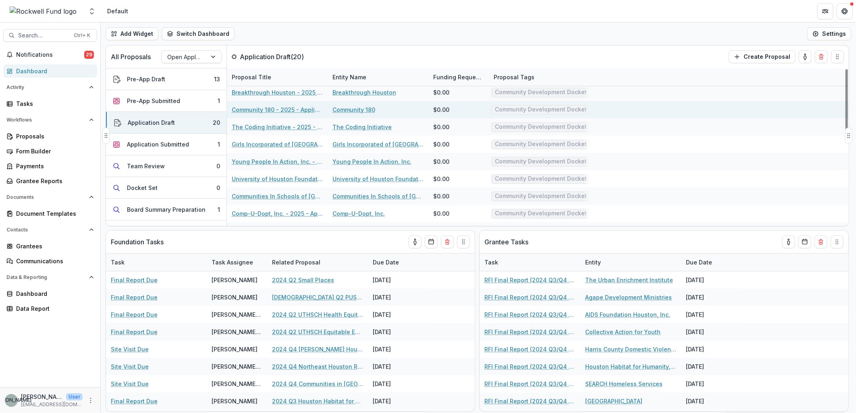
scroll to position [89, 0]
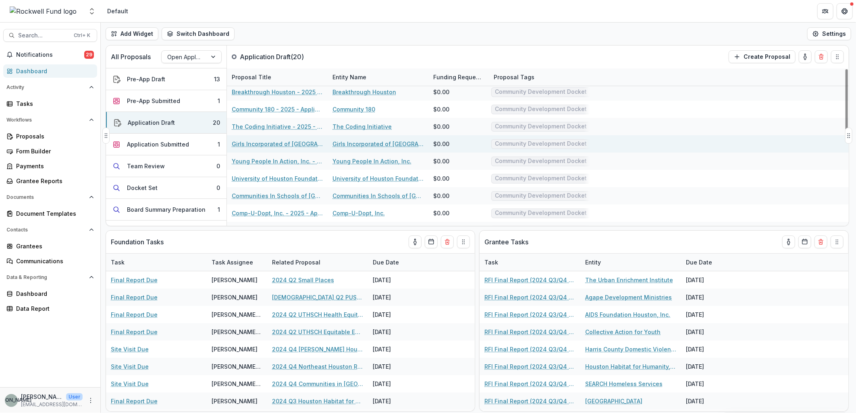
click at [363, 144] on link "Girls Incorporated of [GEOGRAPHIC_DATA]" at bounding box center [377, 144] width 91 height 8
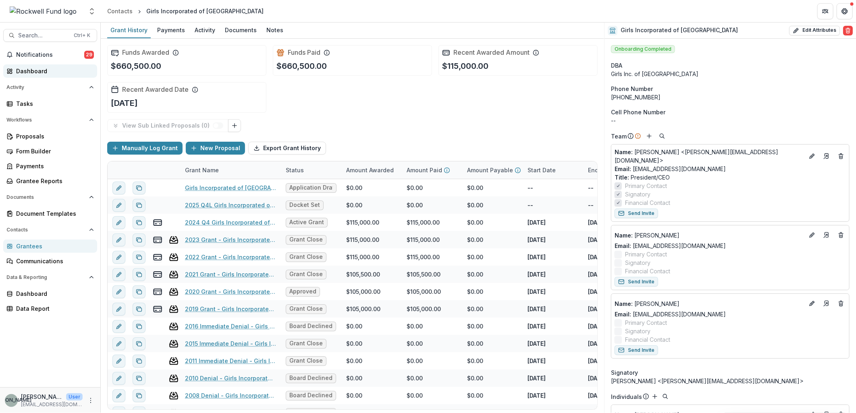
click at [39, 66] on link "Dashboard" at bounding box center [50, 70] width 94 height 13
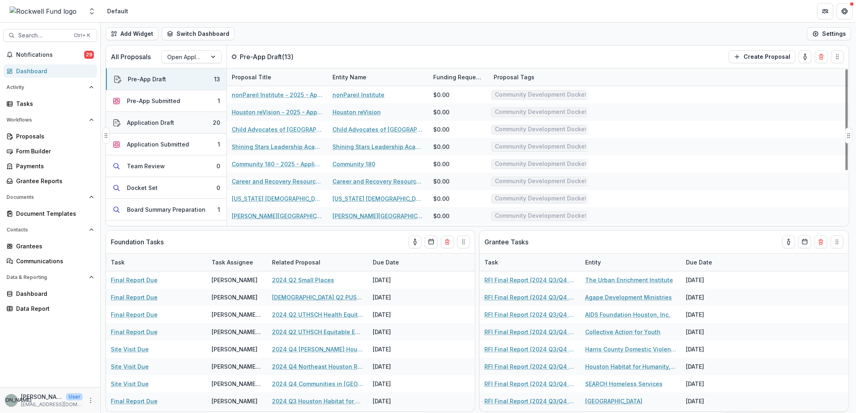
click at [203, 122] on button "Application Draft 20" at bounding box center [166, 123] width 120 height 22
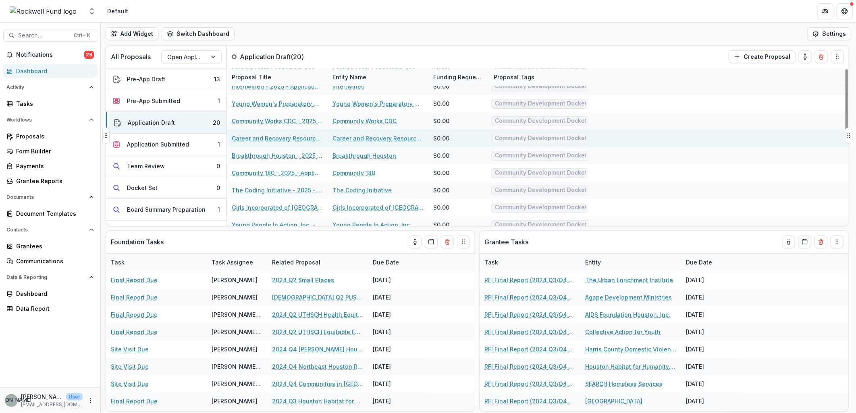
scroll to position [89, 0]
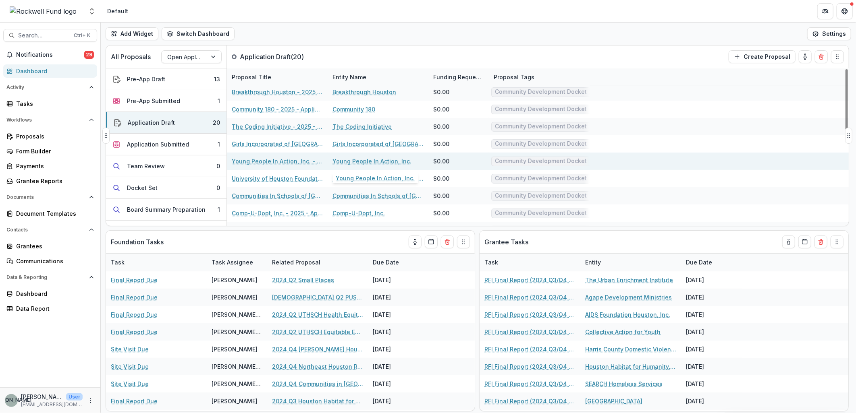
click at [373, 160] on link "Young People In Action, Inc." at bounding box center [371, 161] width 79 height 8
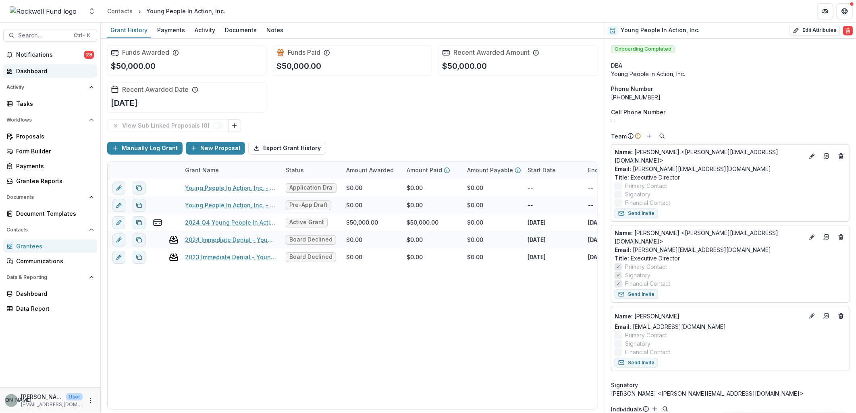
click at [37, 71] on div "Dashboard" at bounding box center [53, 71] width 75 height 8
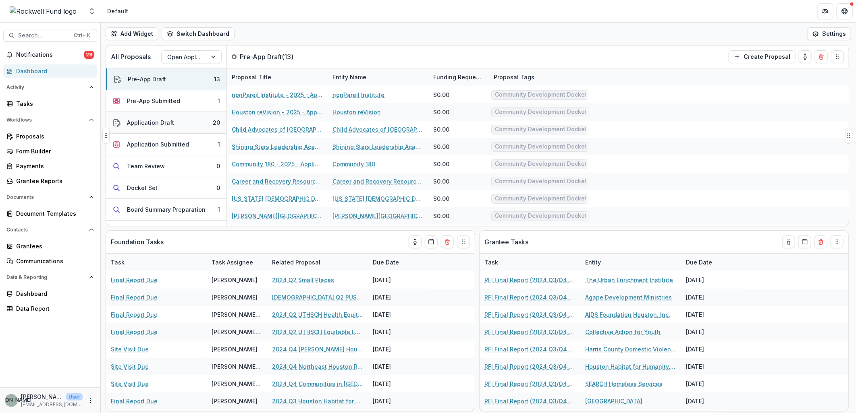
click at [191, 119] on button "Application Draft 20" at bounding box center [166, 123] width 120 height 22
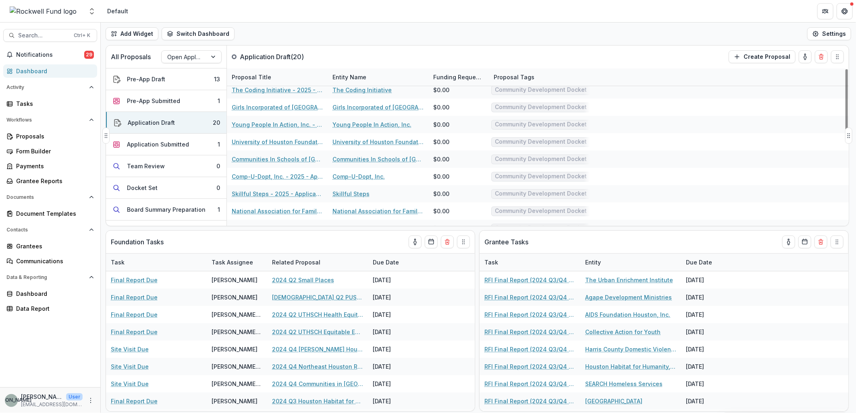
scroll to position [134, 0]
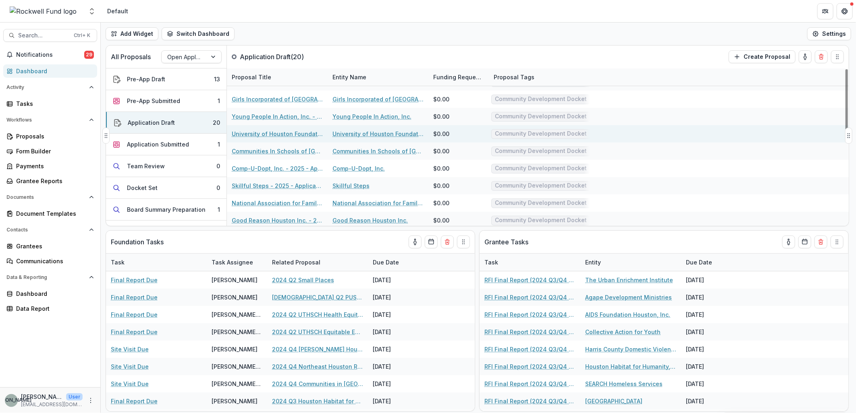
click at [376, 133] on link "University of Houston Foundation" at bounding box center [377, 134] width 91 height 8
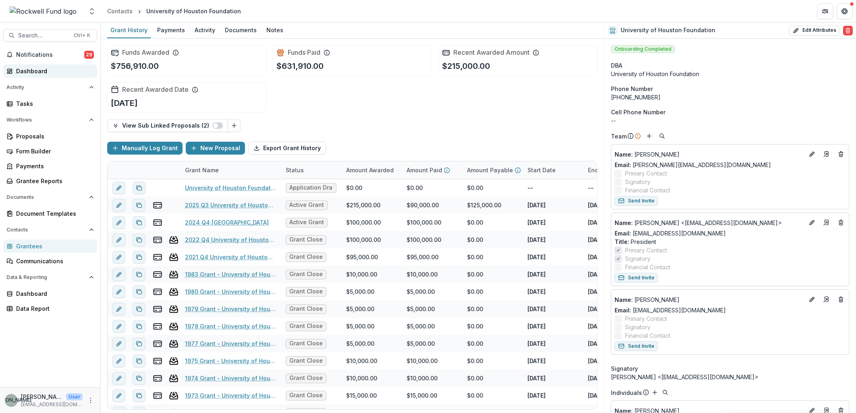
click at [46, 70] on div "Dashboard" at bounding box center [53, 71] width 75 height 8
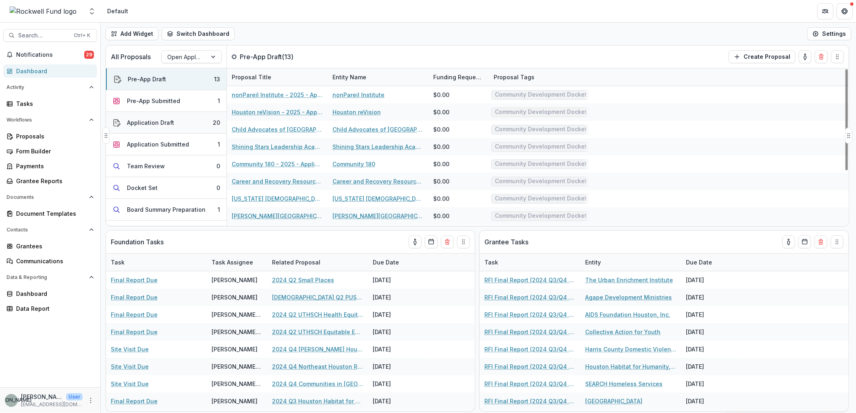
click at [200, 122] on button "Application Draft 20" at bounding box center [166, 123] width 120 height 22
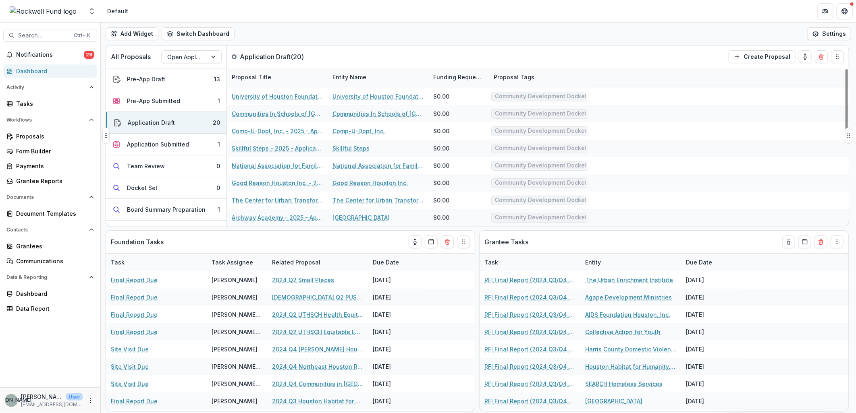
scroll to position [134, 0]
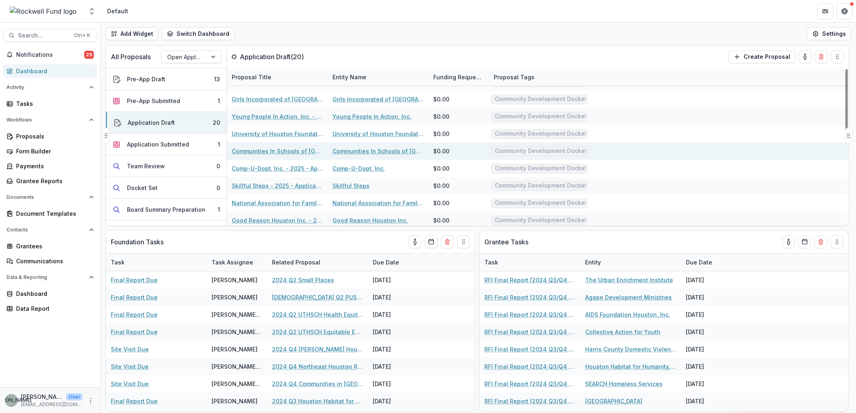
click at [379, 150] on link "Communities In Schools of [GEOGRAPHIC_DATA]" at bounding box center [377, 151] width 91 height 8
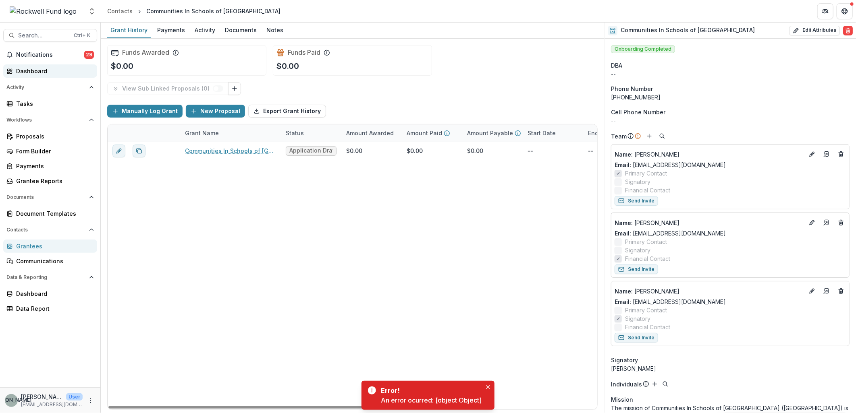
click at [44, 71] on div "Dashboard" at bounding box center [53, 71] width 75 height 8
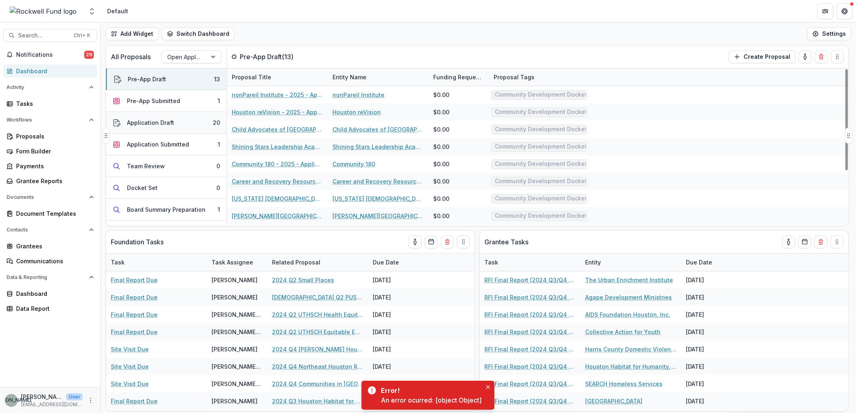
click at [176, 121] on button "Application Draft 20" at bounding box center [166, 123] width 120 height 22
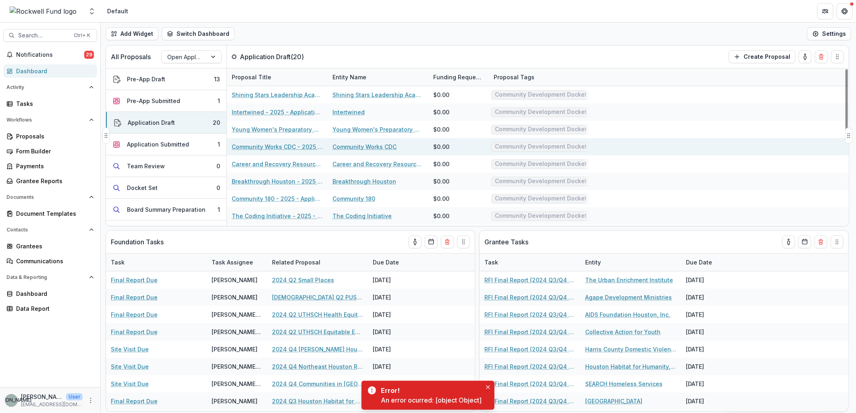
scroll to position [89, 0]
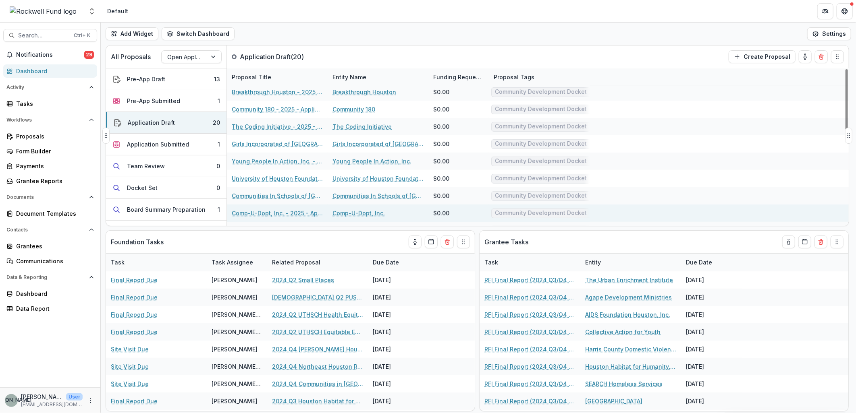
click at [369, 210] on link "Comp-U-Dopt, Inc." at bounding box center [358, 213] width 52 height 8
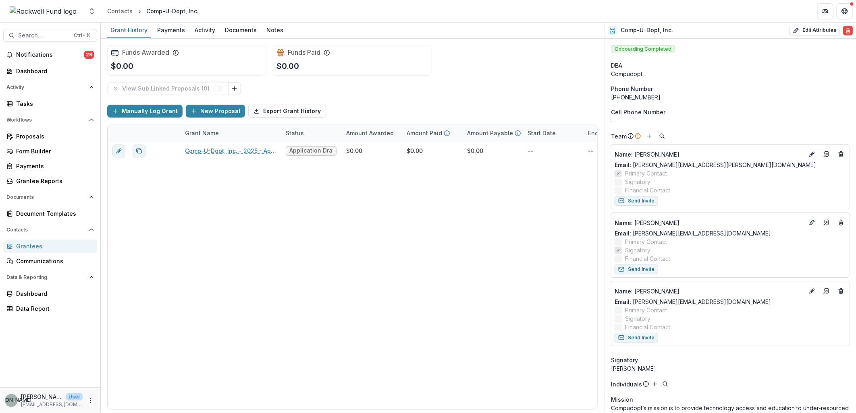
click at [41, 63] on div "Notifications 29 Dashboard Activity Tasks Workflows Proposals Form Builder Paym…" at bounding box center [50, 217] width 100 height 339
click at [35, 65] on link "Dashboard" at bounding box center [50, 70] width 94 height 13
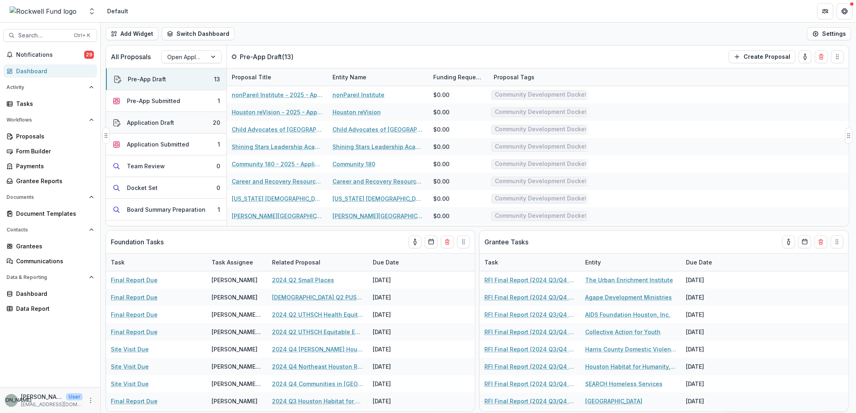
click at [207, 124] on button "Application Draft 20" at bounding box center [166, 123] width 120 height 22
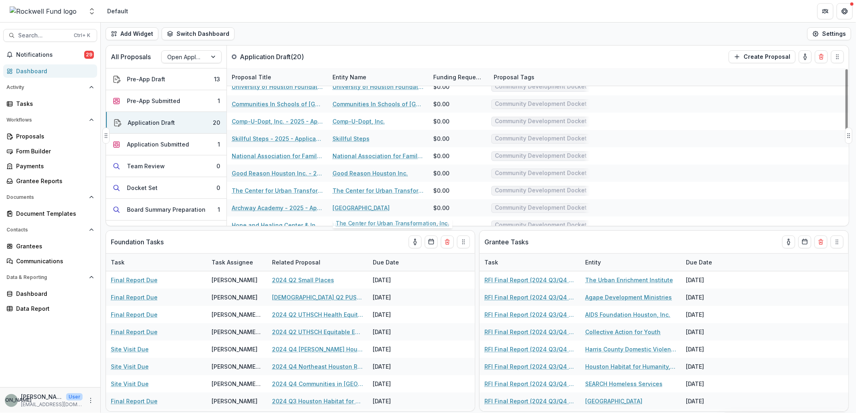
scroll to position [162, 0]
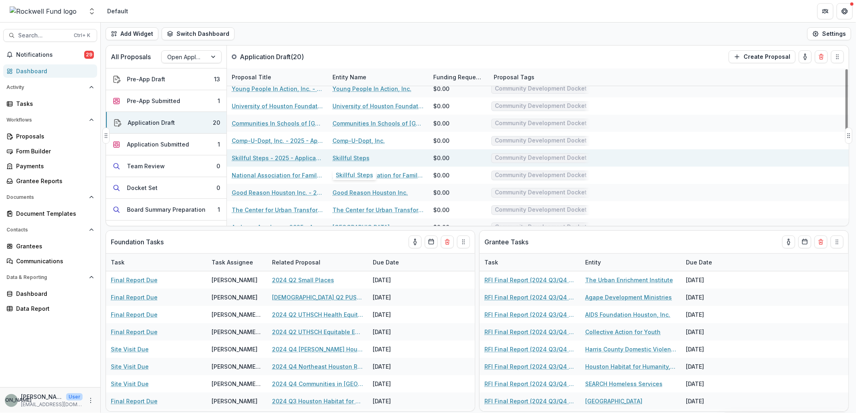
click at [355, 156] on link "Skillful Steps" at bounding box center [350, 158] width 37 height 8
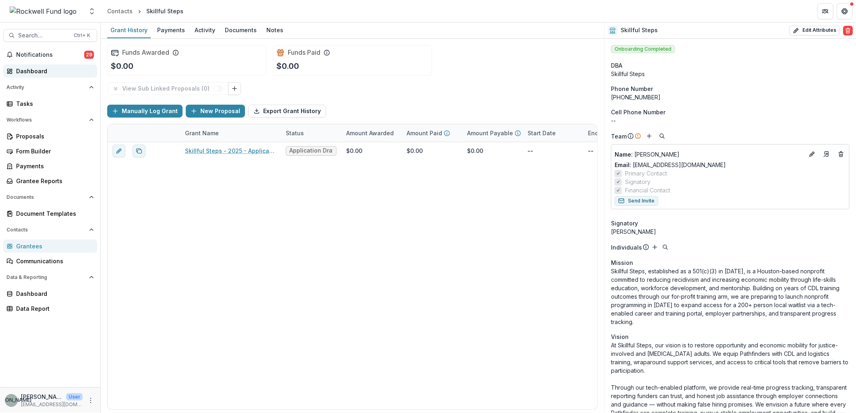
click at [28, 66] on link "Dashboard" at bounding box center [50, 70] width 94 height 13
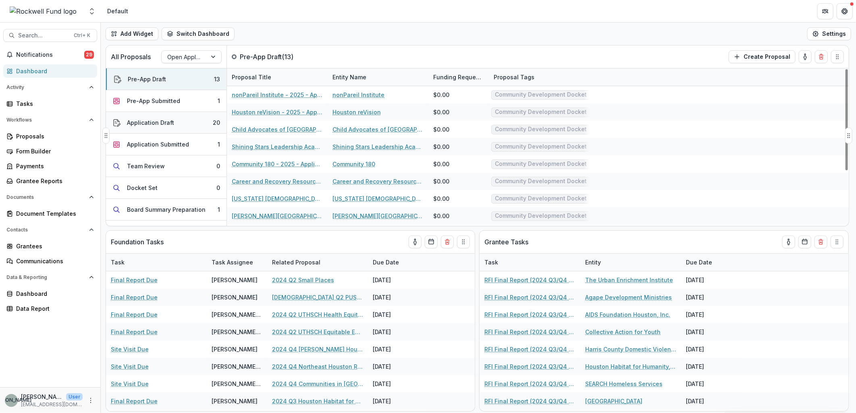
click at [192, 120] on button "Application Draft 20" at bounding box center [166, 123] width 120 height 22
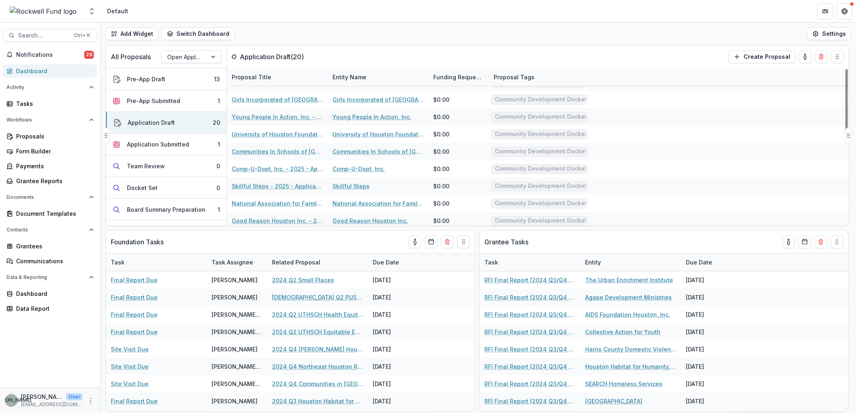
scroll to position [134, 0]
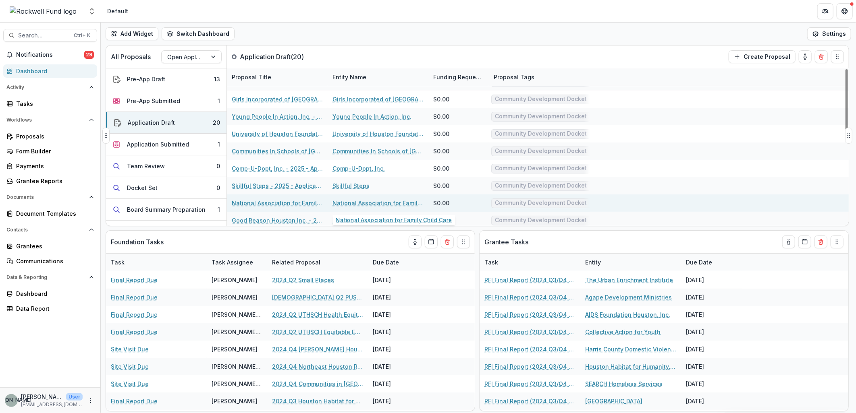
click at [360, 200] on link "National Association for Family Child Care" at bounding box center [377, 203] width 91 height 8
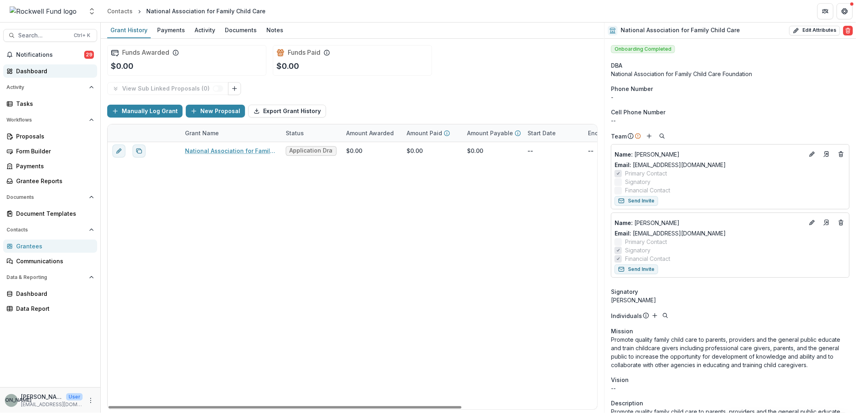
click at [47, 69] on div "Dashboard" at bounding box center [53, 71] width 75 height 8
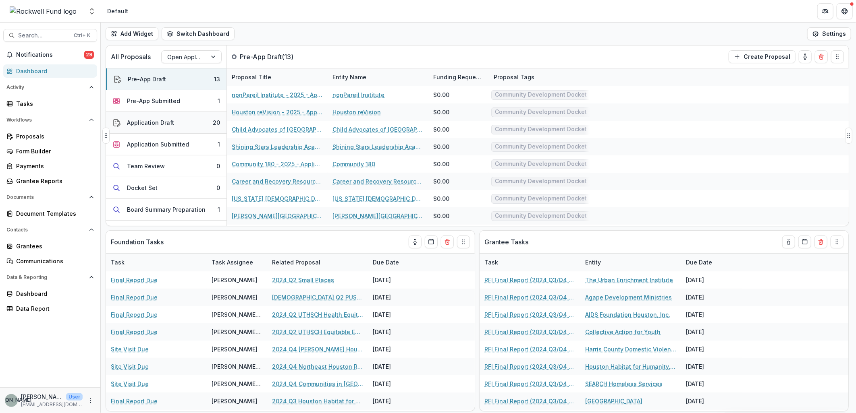
click at [191, 122] on button "Application Draft 20" at bounding box center [166, 123] width 120 height 22
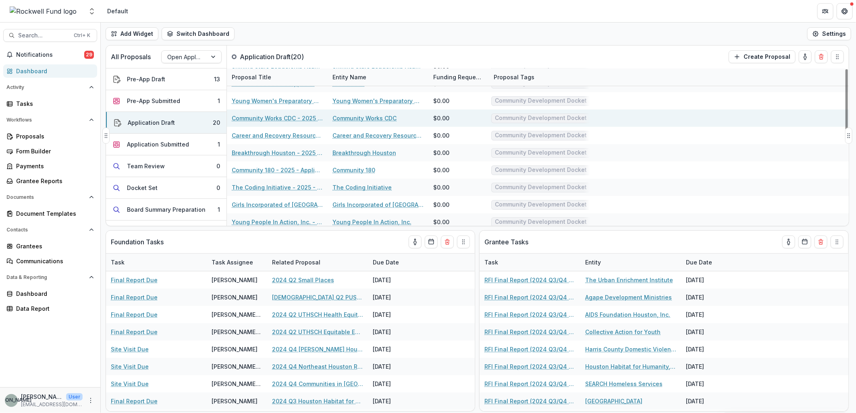
scroll to position [179, 0]
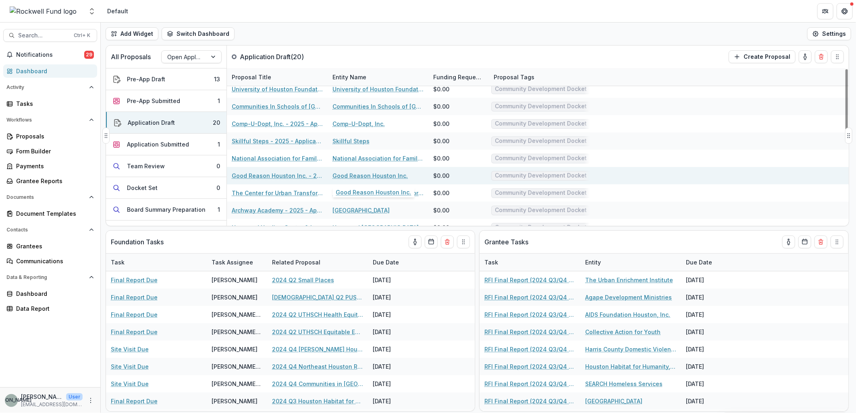
click at [388, 174] on link "Good Reason Houston Inc." at bounding box center [369, 176] width 75 height 8
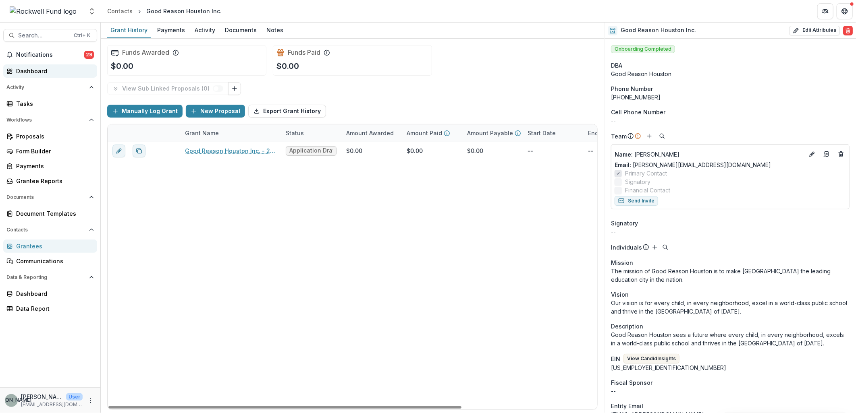
click at [38, 70] on div "Dashboard" at bounding box center [53, 71] width 75 height 8
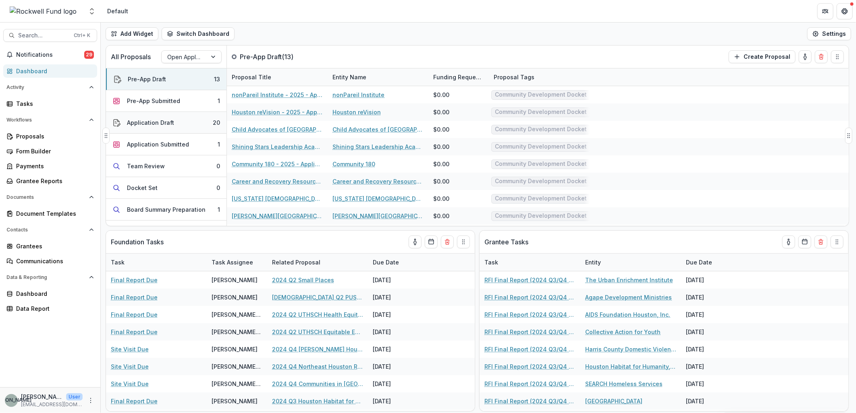
click at [176, 119] on button "Application Draft 20" at bounding box center [166, 123] width 120 height 22
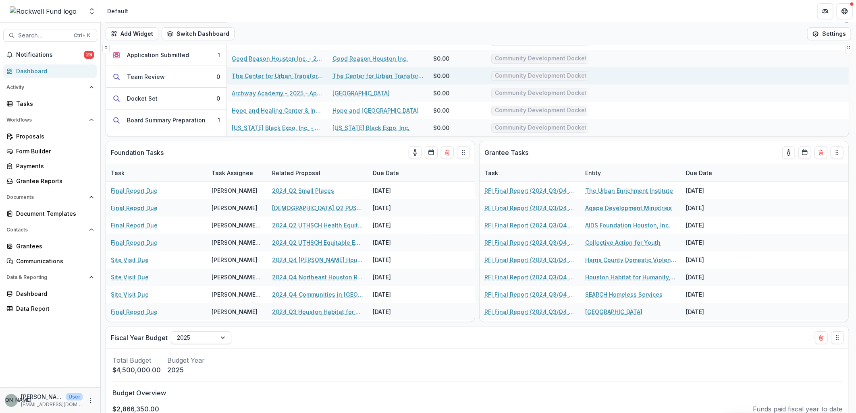
scroll to position [45, 0]
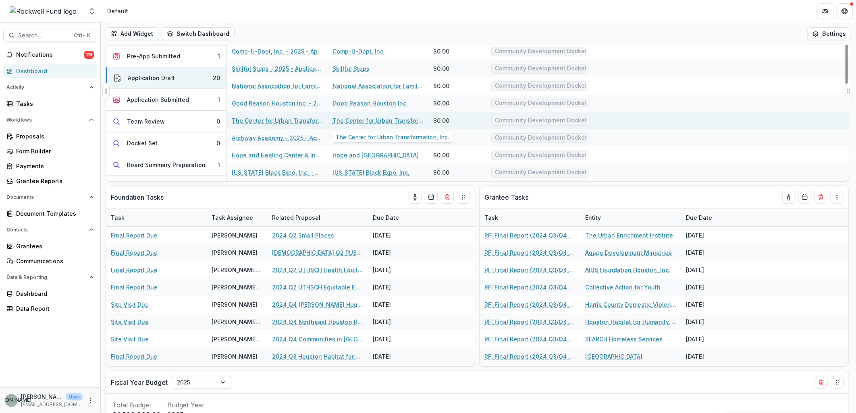
click at [379, 118] on link "The Center for Urban Transformation, Inc." at bounding box center [377, 120] width 91 height 8
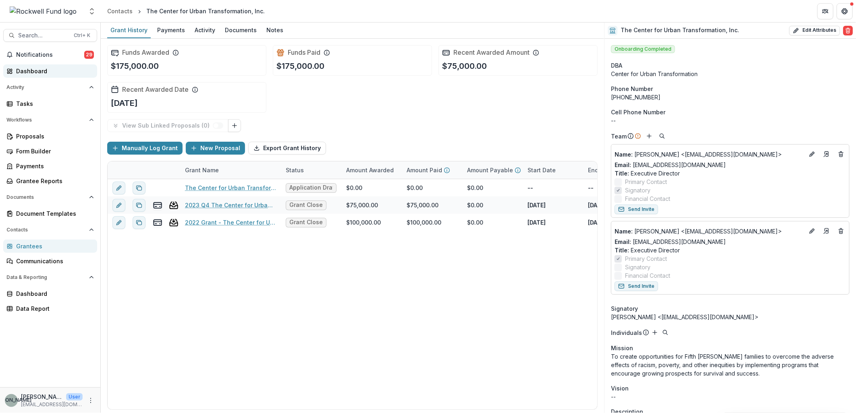
click at [39, 65] on link "Dashboard" at bounding box center [50, 70] width 94 height 13
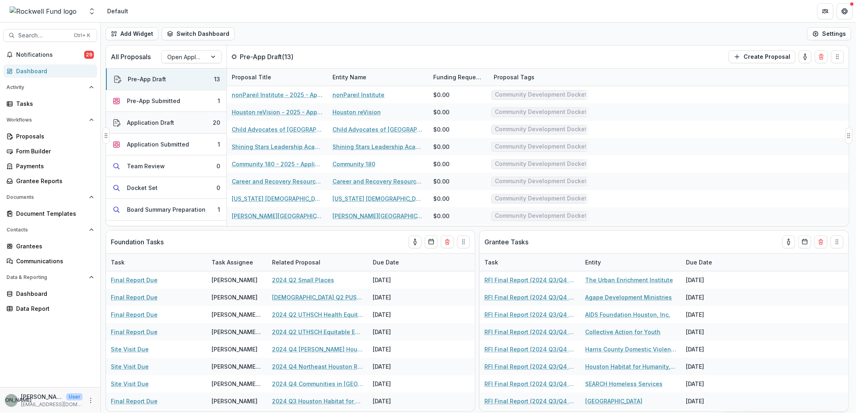
click at [181, 120] on button "Application Draft 20" at bounding box center [166, 123] width 120 height 22
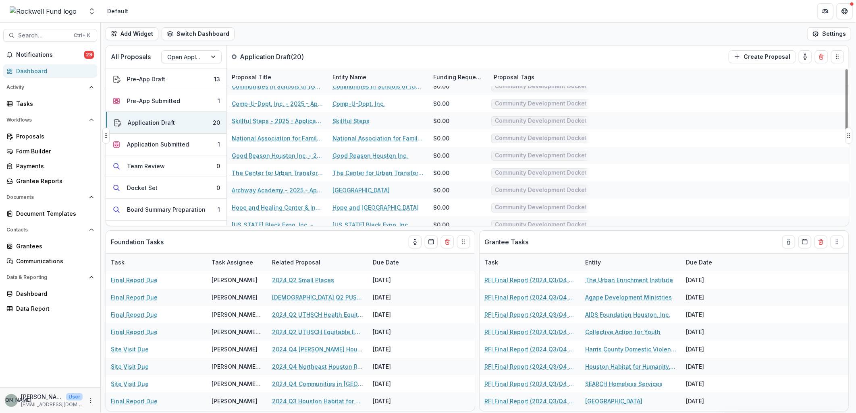
scroll to position [207, 0]
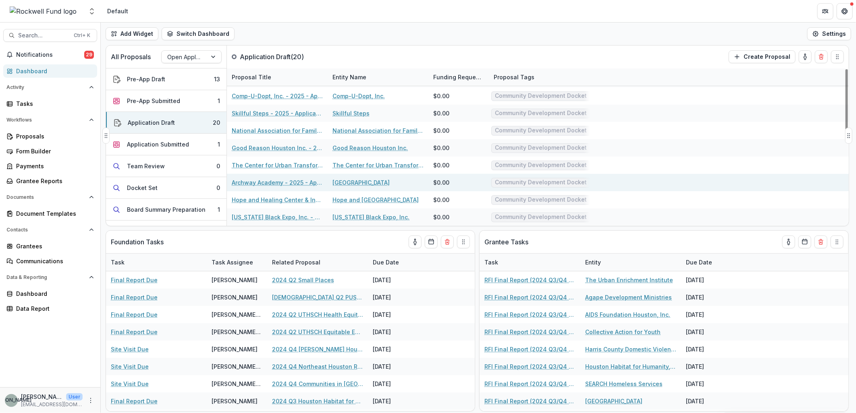
click at [363, 183] on link "[GEOGRAPHIC_DATA]" at bounding box center [360, 182] width 57 height 8
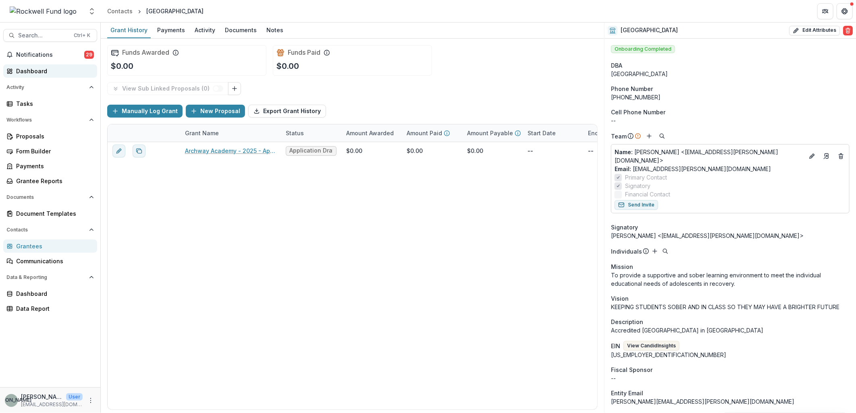
click at [35, 67] on div "Dashboard" at bounding box center [53, 71] width 75 height 8
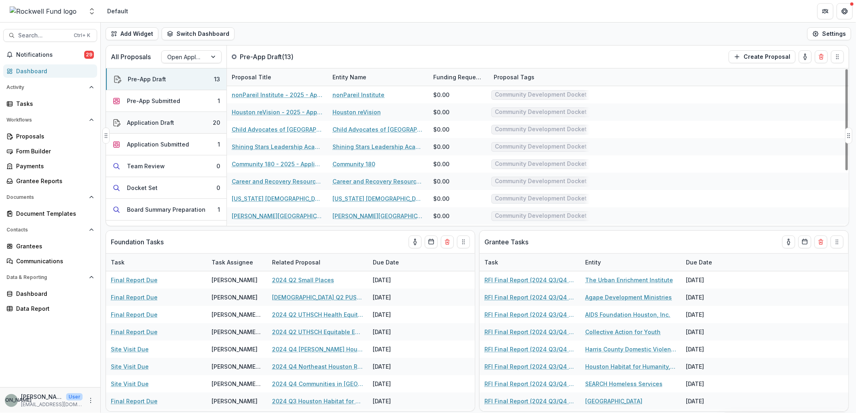
click at [204, 122] on button "Application Draft 20" at bounding box center [166, 123] width 120 height 22
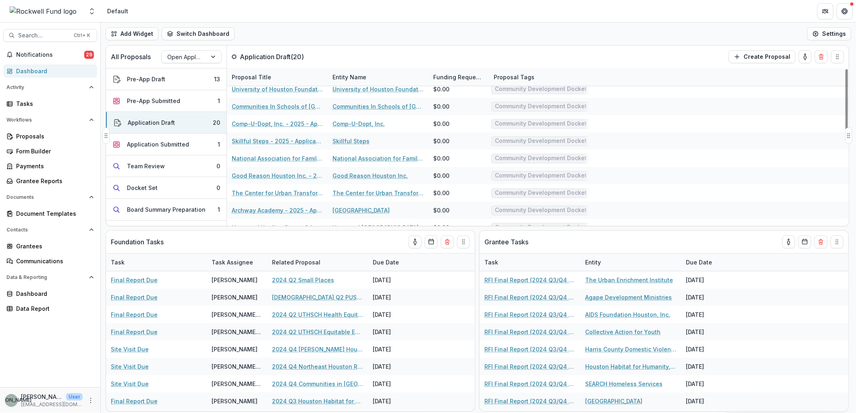
scroll to position [207, 0]
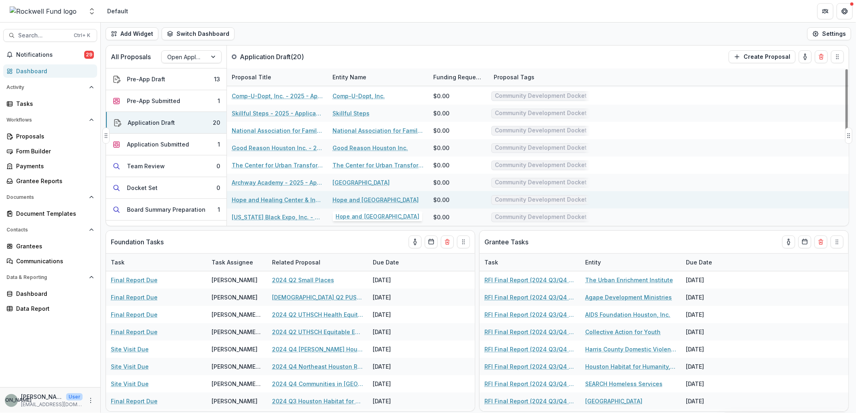
click at [398, 199] on link "Hope and [GEOGRAPHIC_DATA]" at bounding box center [375, 200] width 86 height 8
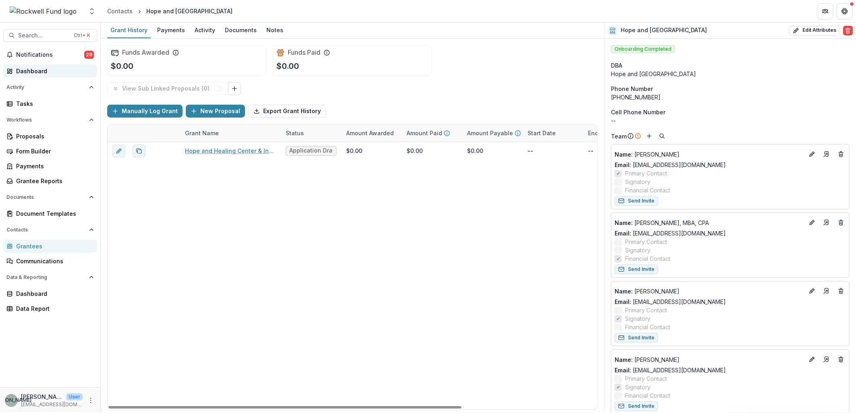
click at [39, 68] on div "Dashboard" at bounding box center [53, 71] width 75 height 8
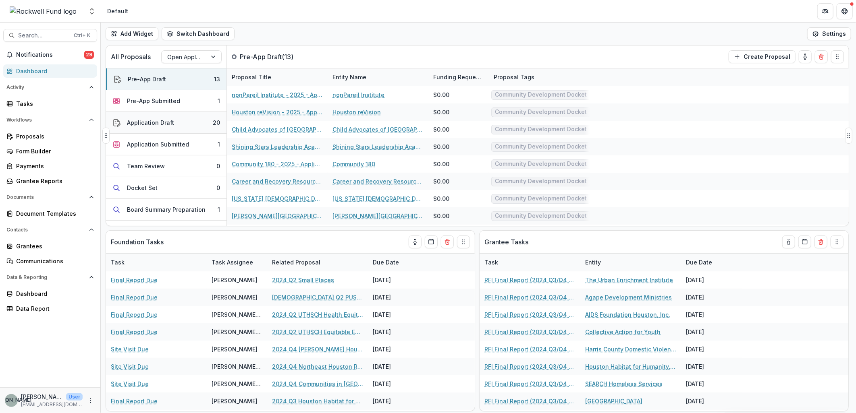
click at [189, 122] on button "Application Draft 20" at bounding box center [166, 123] width 120 height 22
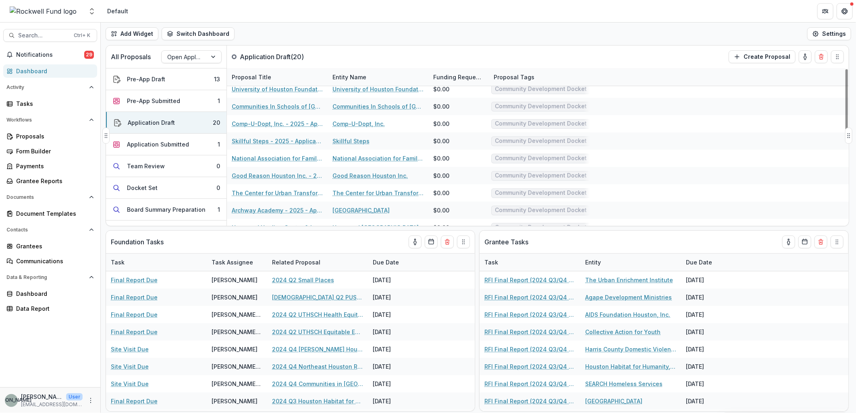
scroll to position [207, 0]
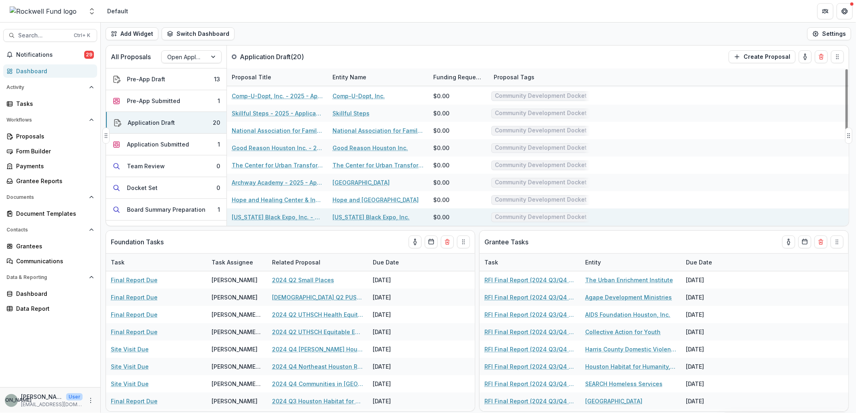
click at [352, 217] on link "[US_STATE] Black Expo, Inc." at bounding box center [370, 217] width 77 height 8
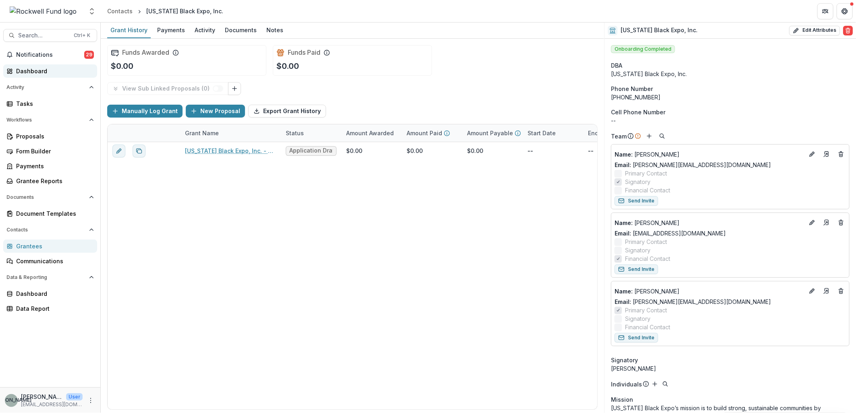
click at [34, 67] on div "Dashboard" at bounding box center [53, 71] width 75 height 8
